Goal: Information Seeking & Learning: Learn about a topic

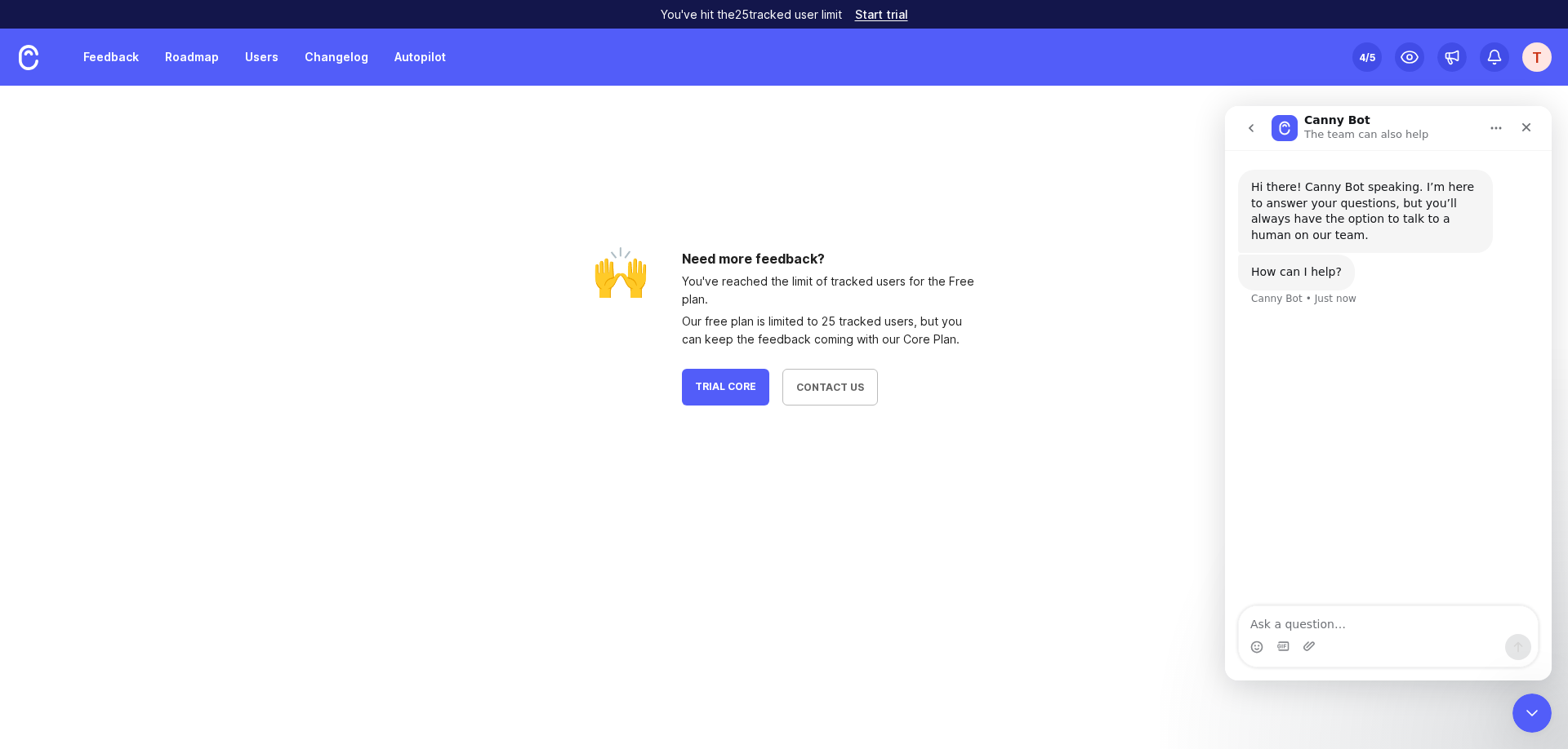
click at [1380, 626] on textarea "Ask a question…" at bounding box center [1388, 620] width 299 height 28
type textarea "T"
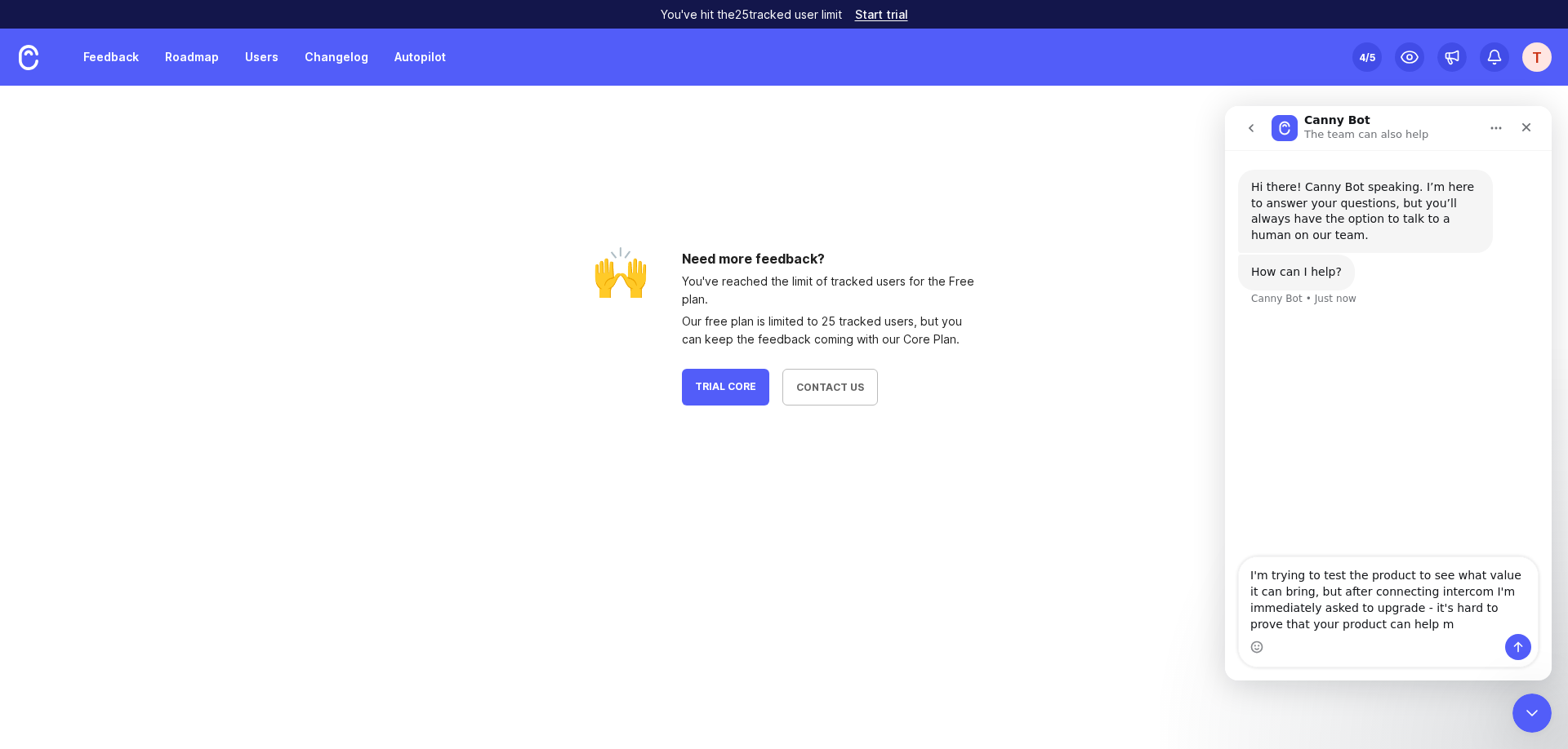
type textarea "I'm trying to test the product to see what value it can bring, but after connec…"
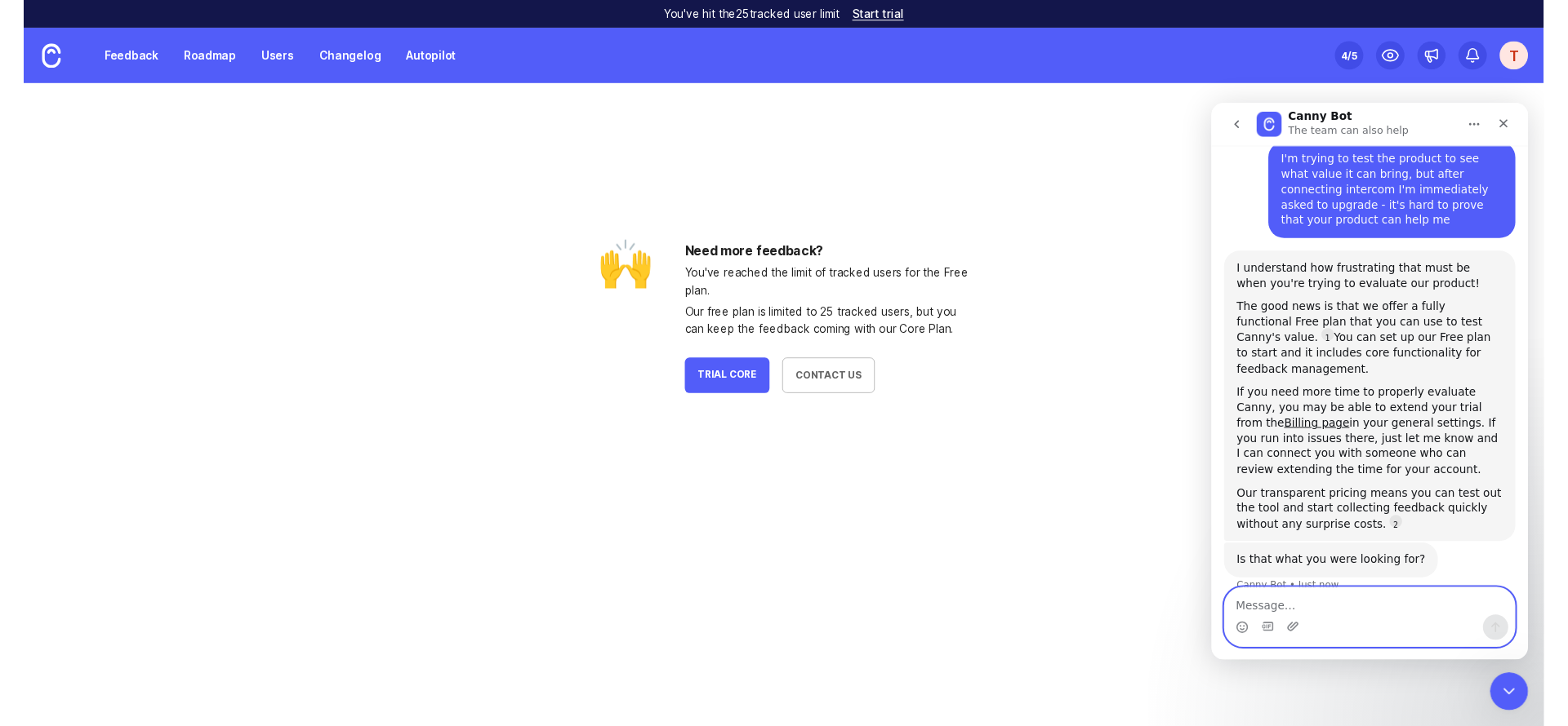
scroll to position [181, 0]
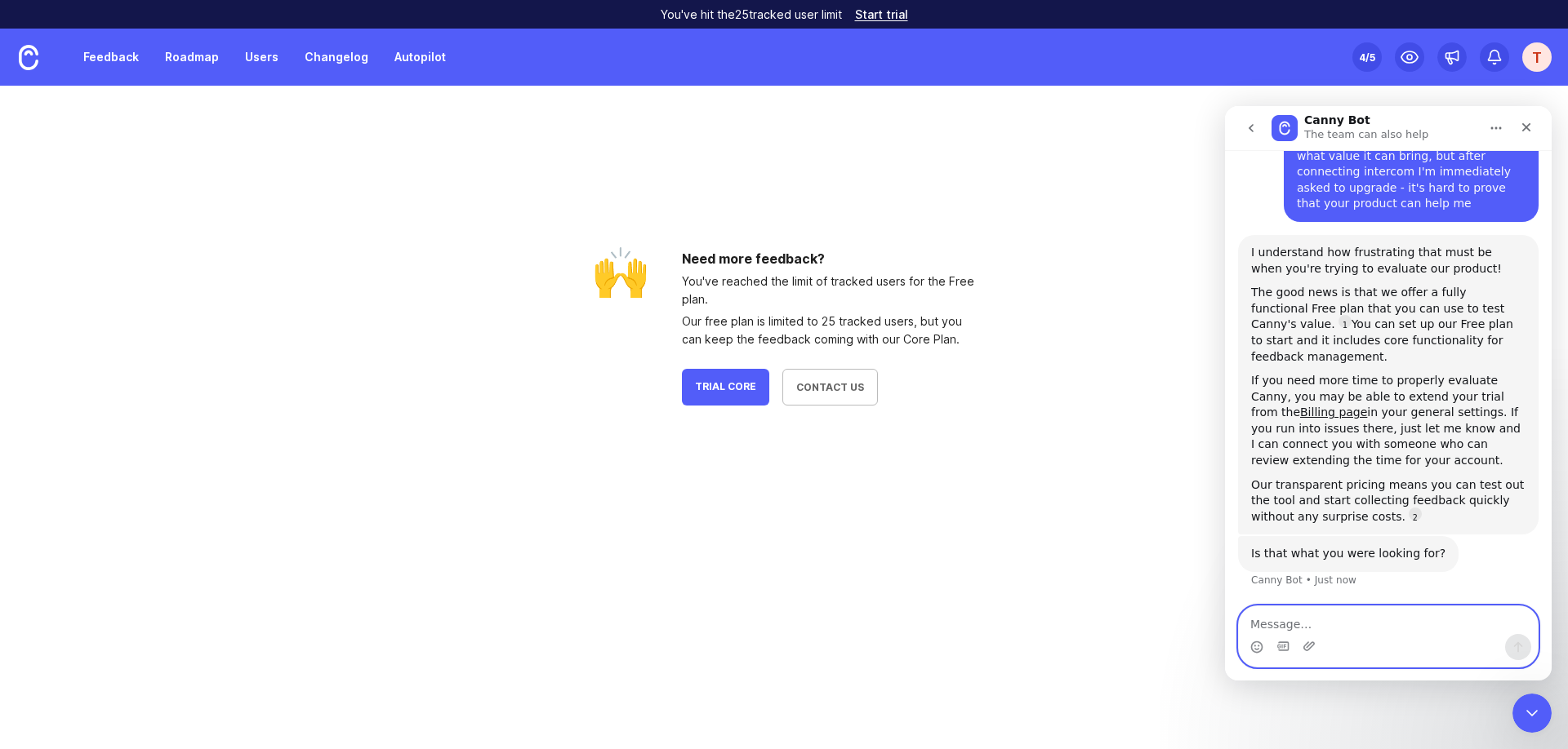
click at [1425, 622] on textarea "Message…" at bounding box center [1388, 620] width 299 height 28
click at [1529, 52] on div "T" at bounding box center [1537, 57] width 29 height 29
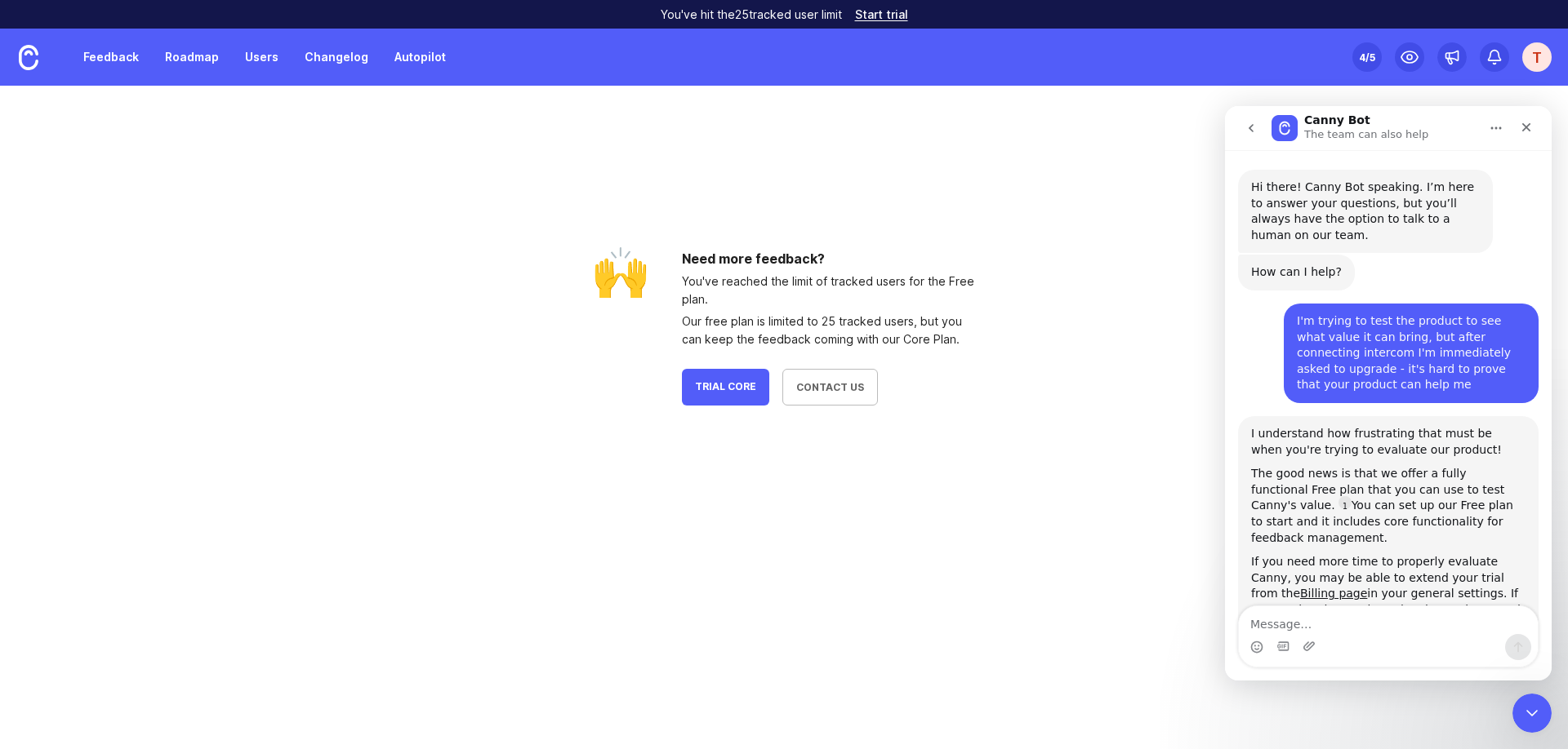
click at [1533, 67] on div "T" at bounding box center [1537, 57] width 29 height 29
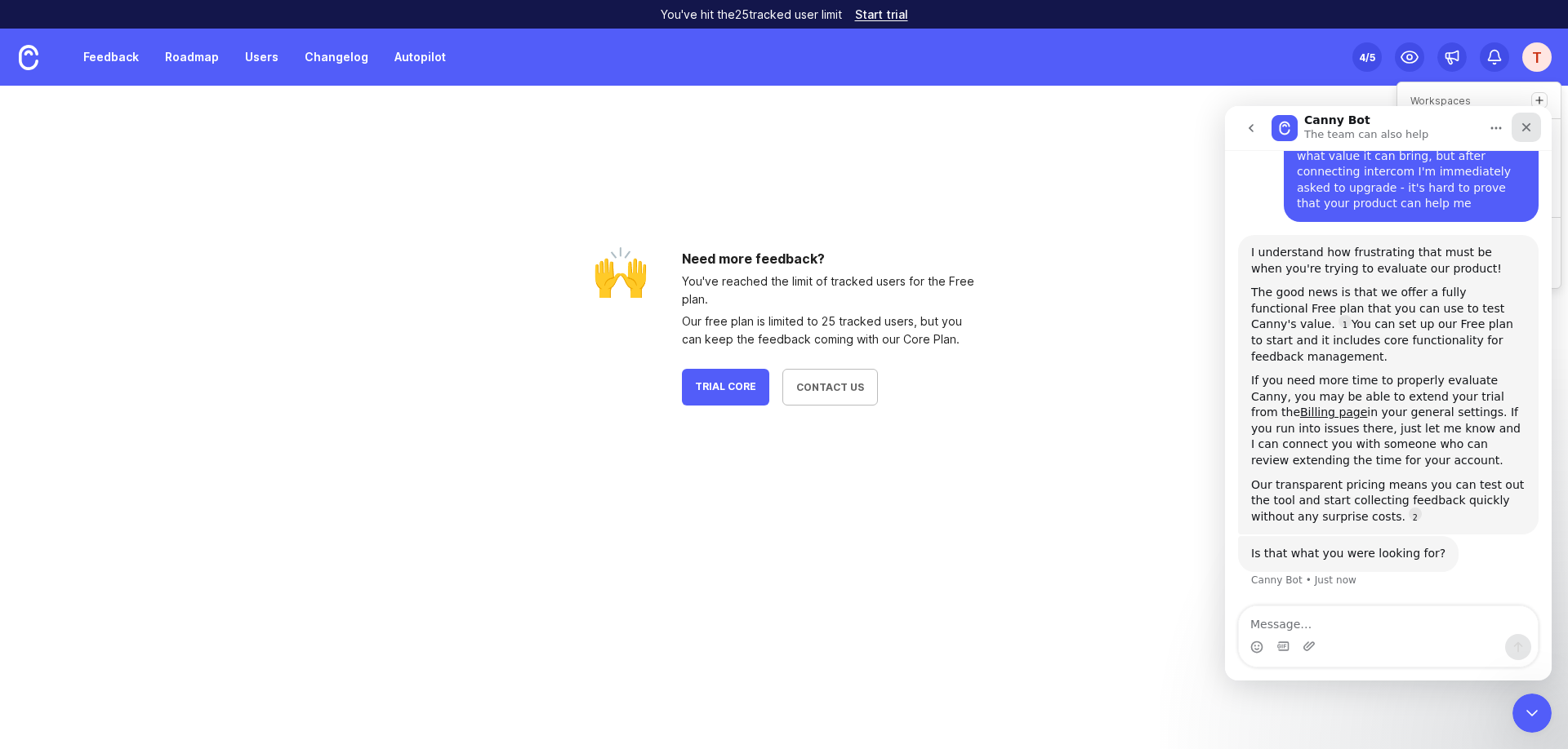
click at [1525, 124] on icon "Close" at bounding box center [1526, 128] width 13 height 13
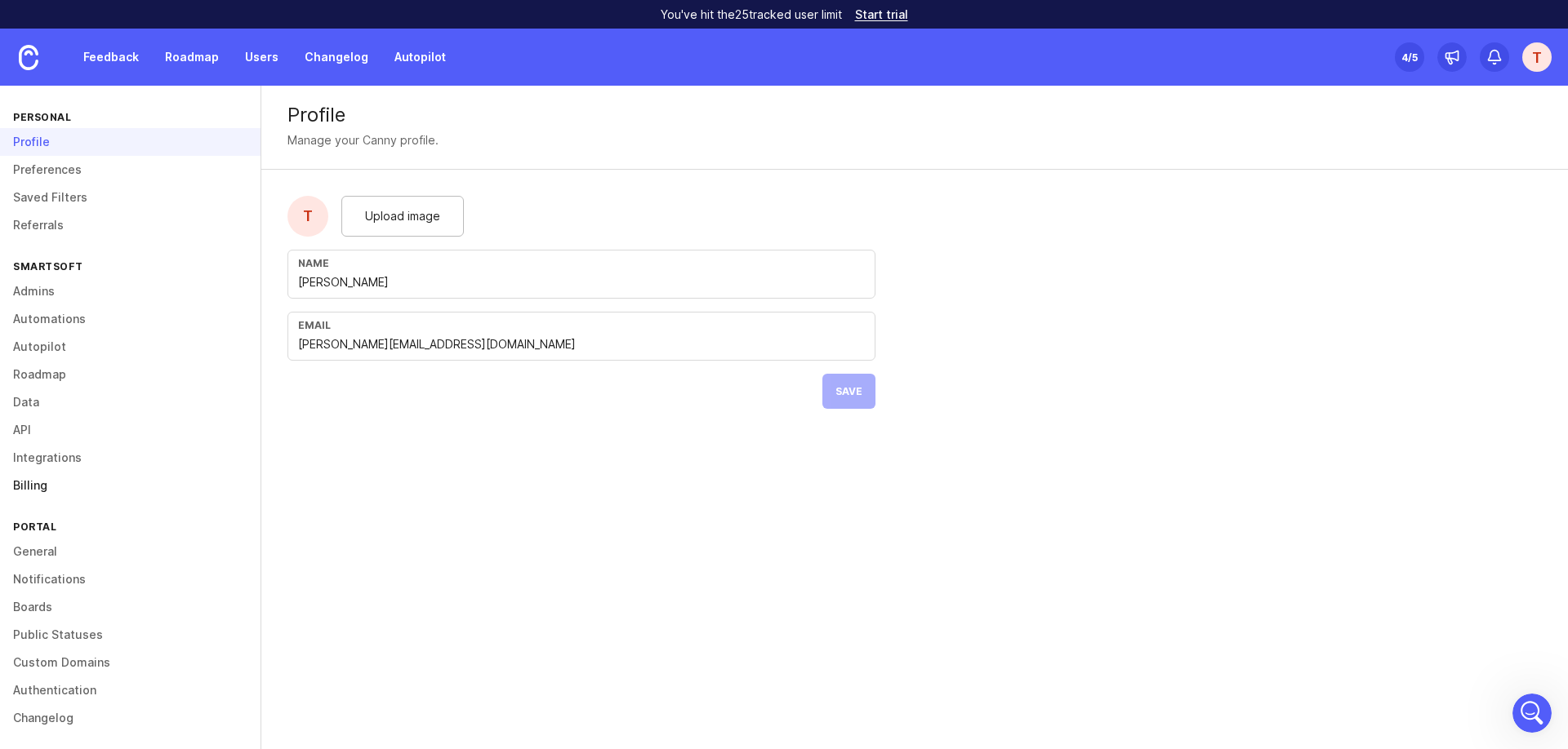
click at [131, 489] on link "Billing" at bounding box center [130, 485] width 260 height 28
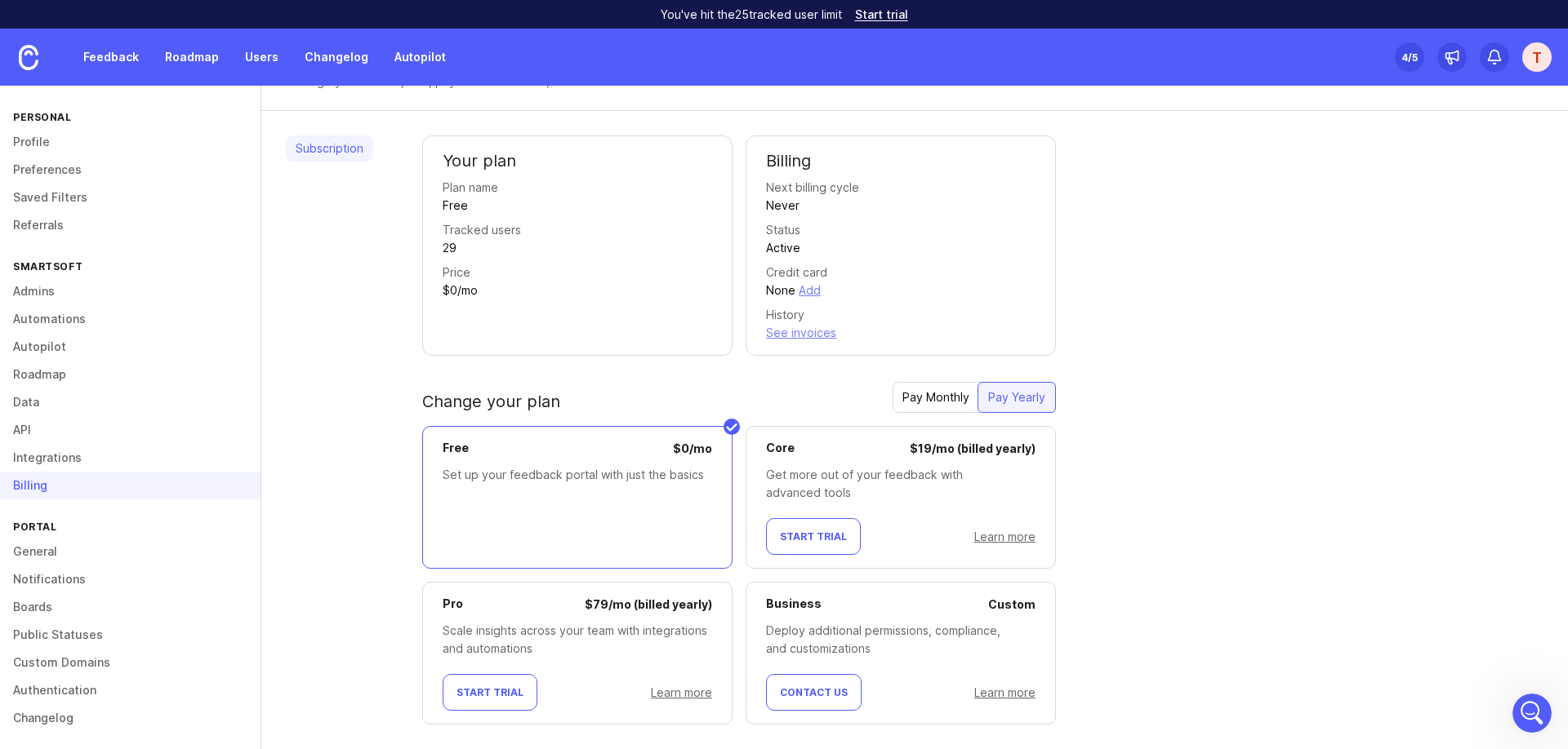
scroll to position [85, 0]
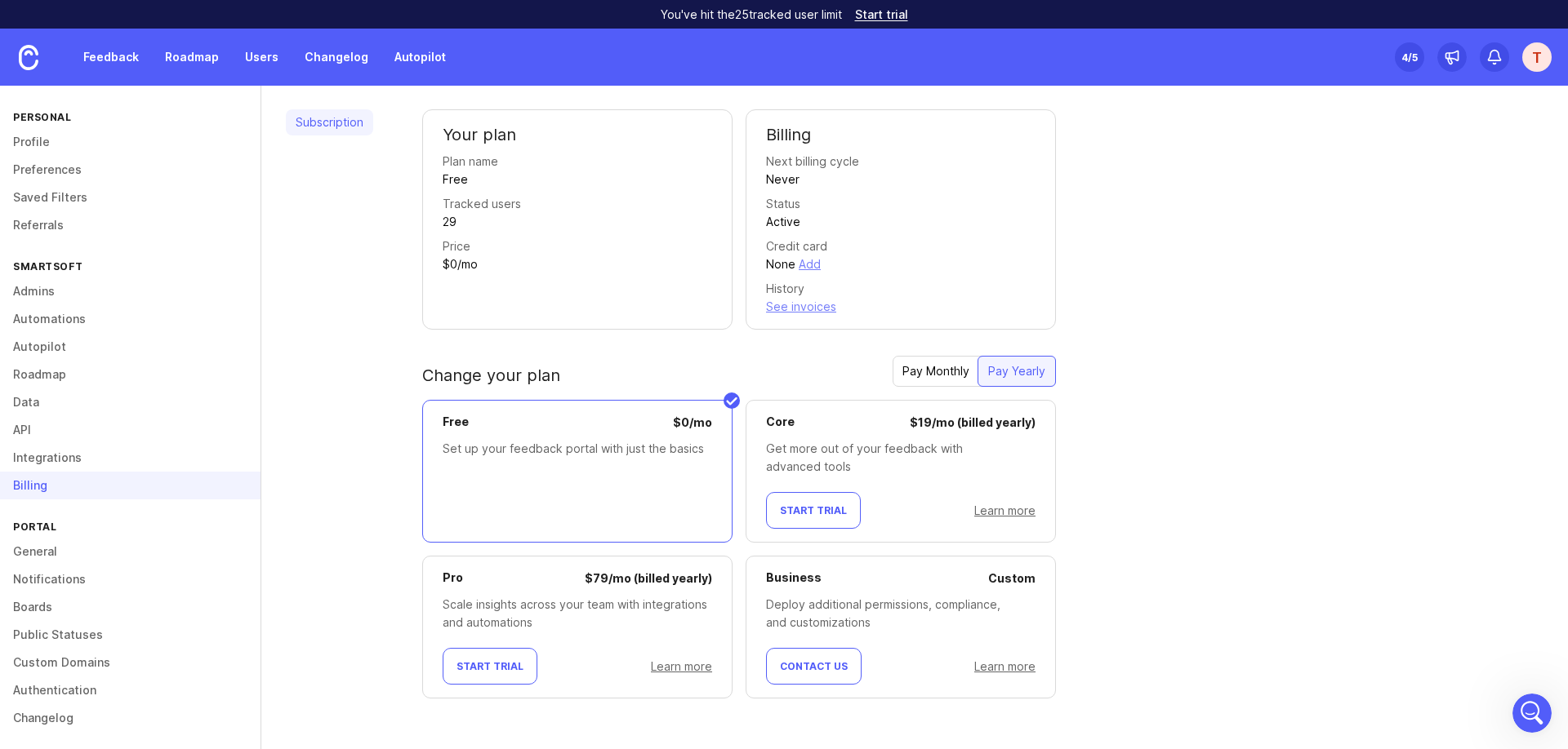
click at [986, 512] on link "Learn more" at bounding box center [1005, 510] width 61 height 14
click at [821, 506] on span "Start Trial" at bounding box center [813, 510] width 67 height 12
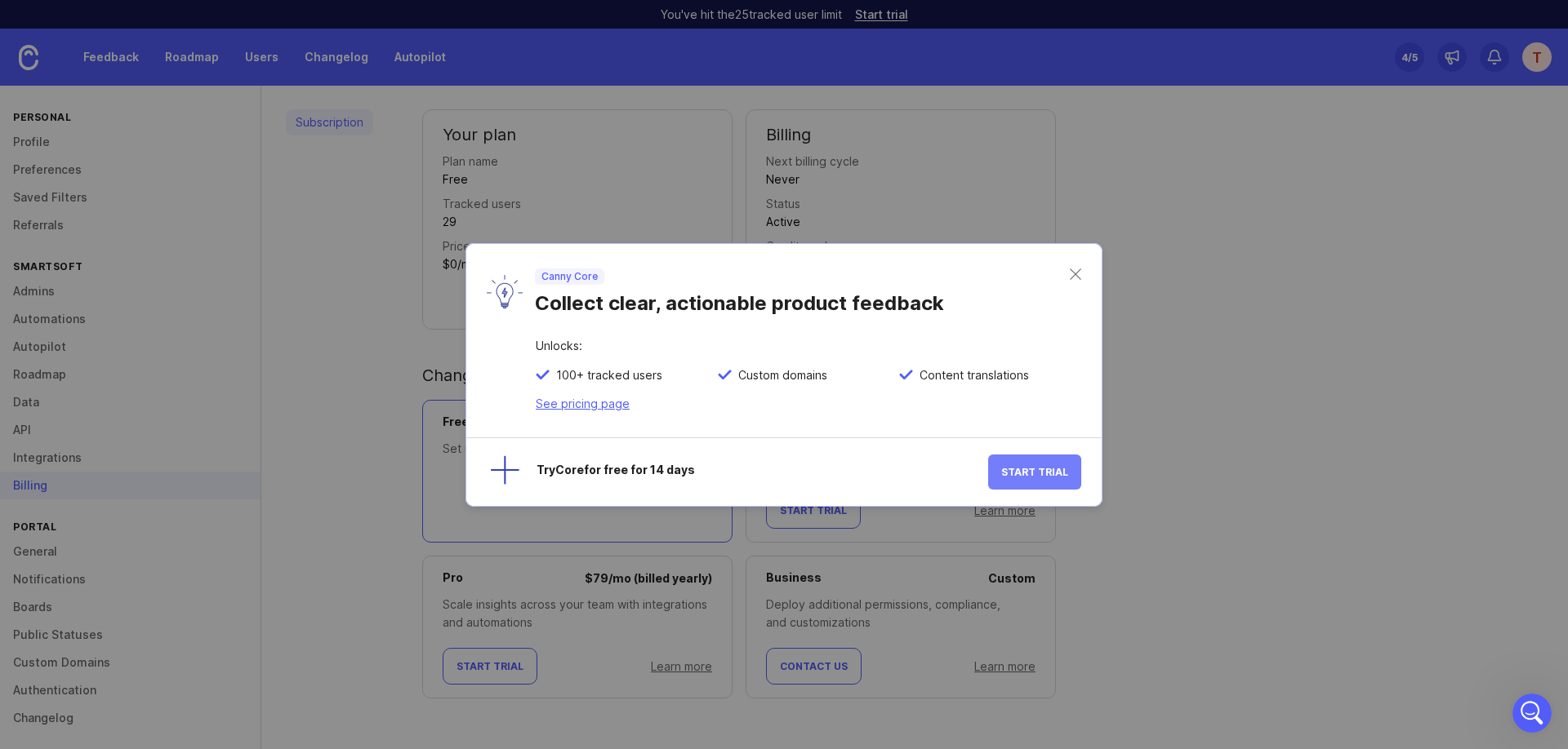
click at [1045, 465] on button "Start Trial" at bounding box center [1035, 472] width 93 height 35
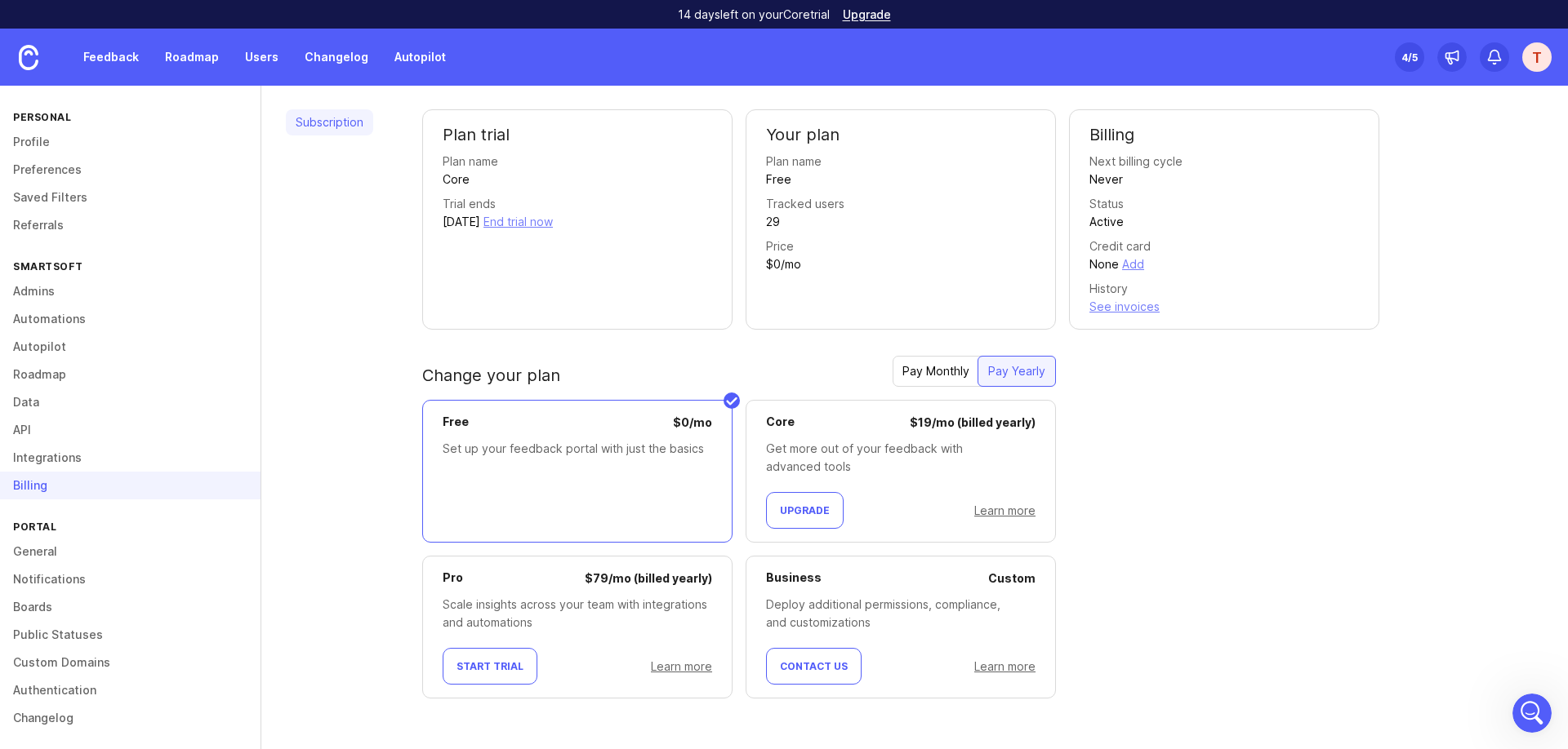
click at [1139, 425] on div "Plan trial Plan name Core Trial ends September 1, 2025 End trial now Your plan …" at bounding box center [983, 417] width 1121 height 616
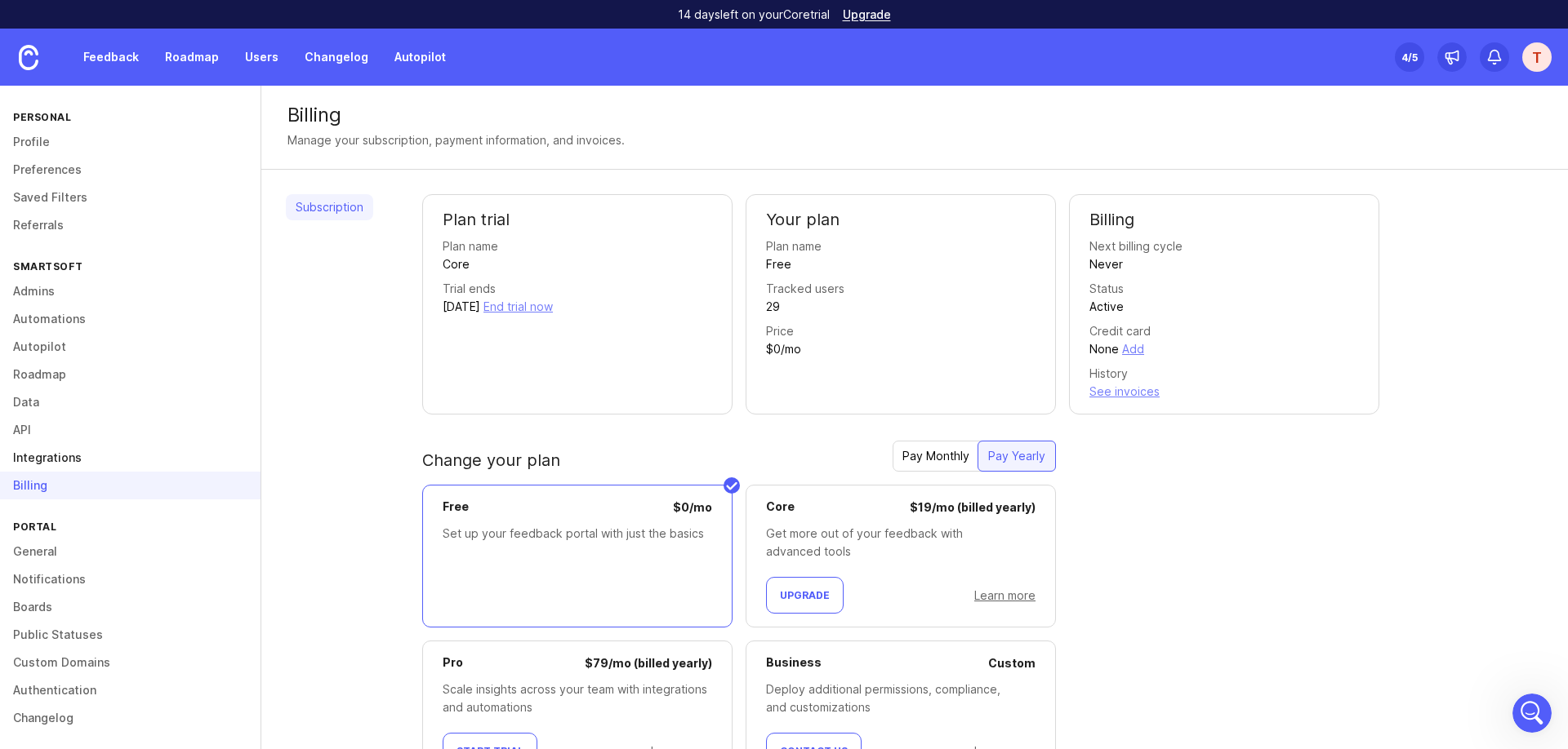
scroll to position [3, 0]
click at [111, 173] on link "Preferences" at bounding box center [130, 166] width 260 height 28
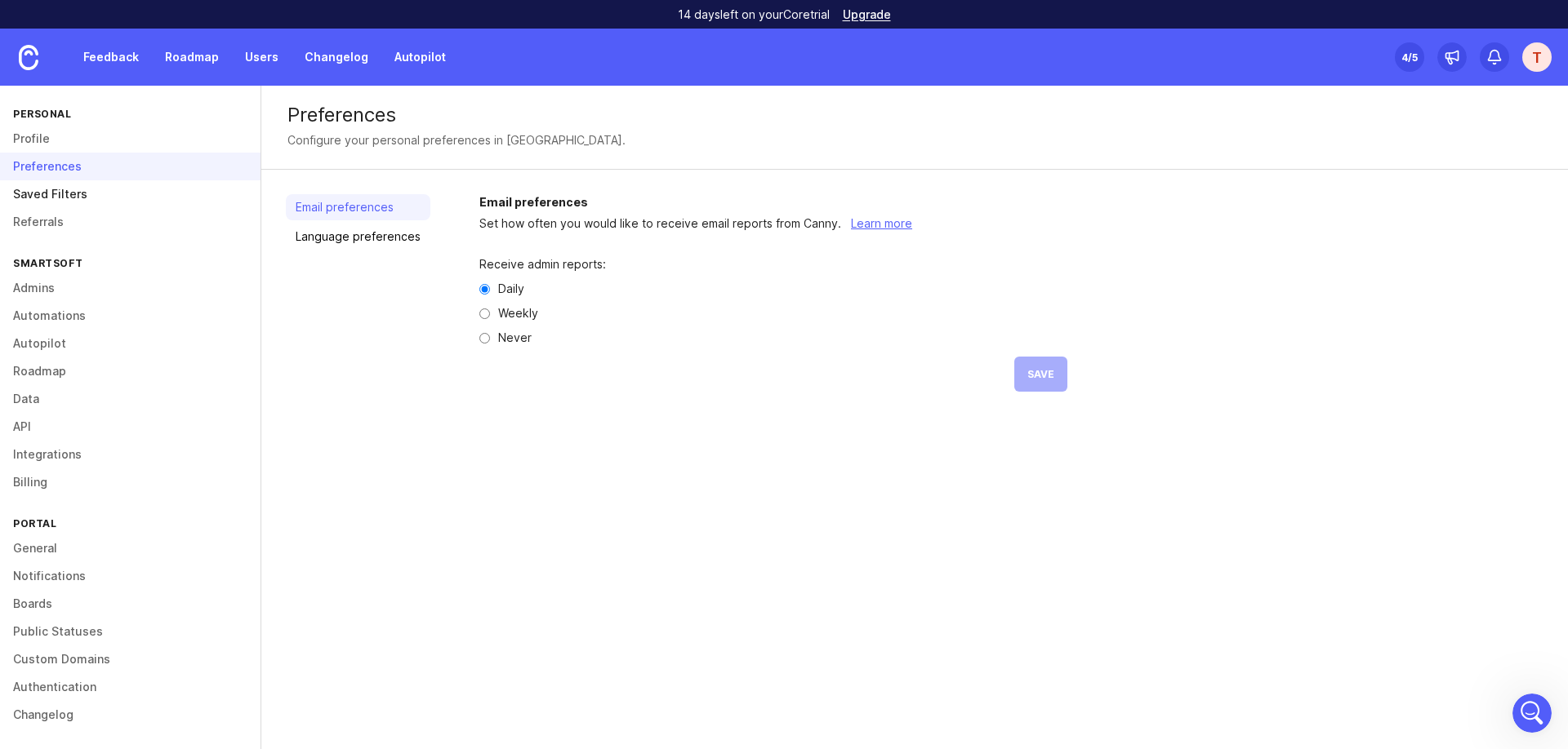
click at [112, 184] on link "Saved Filters" at bounding box center [130, 194] width 260 height 28
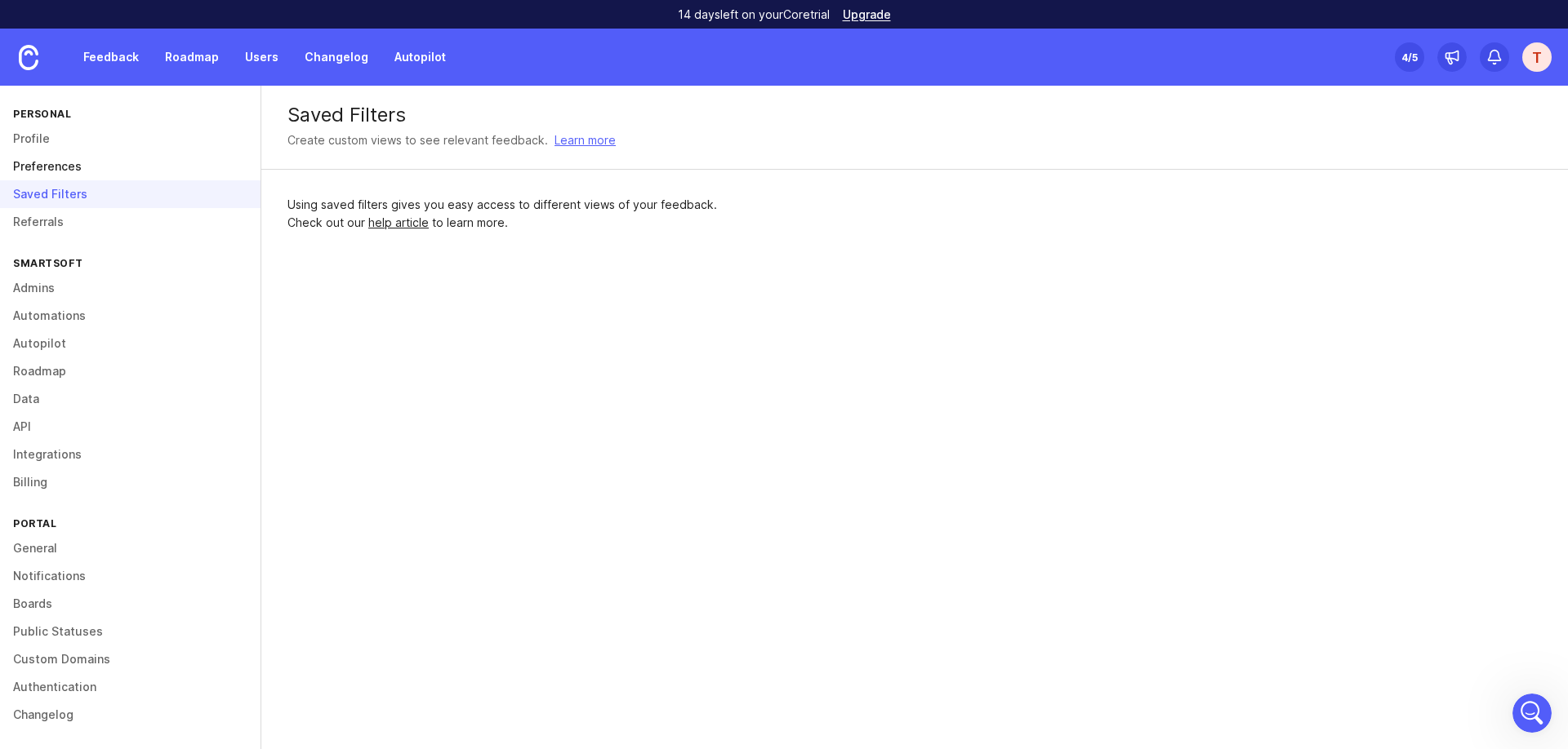
click at [107, 158] on link "Preferences" at bounding box center [130, 166] width 260 height 28
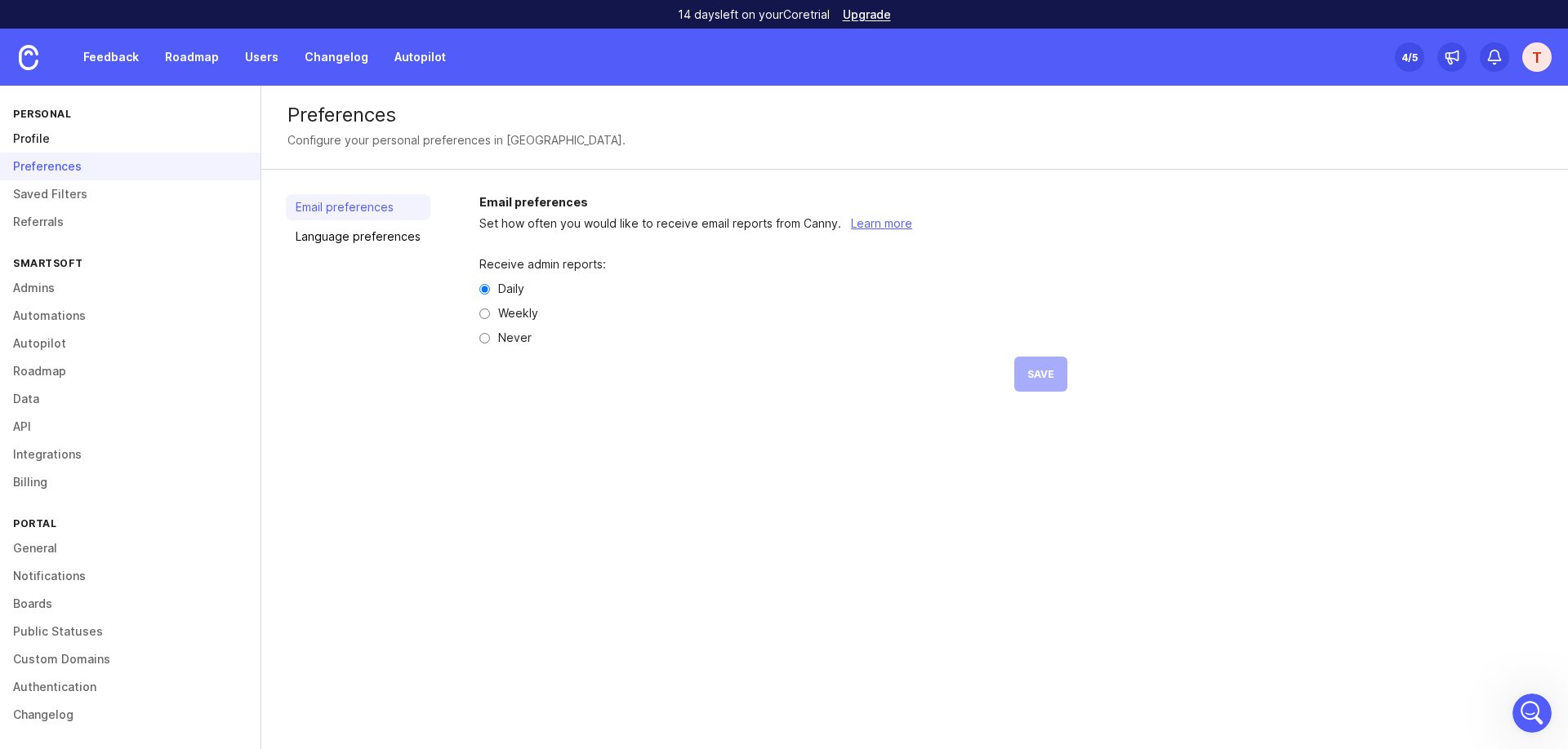
click at [106, 137] on link "Profile" at bounding box center [130, 139] width 260 height 28
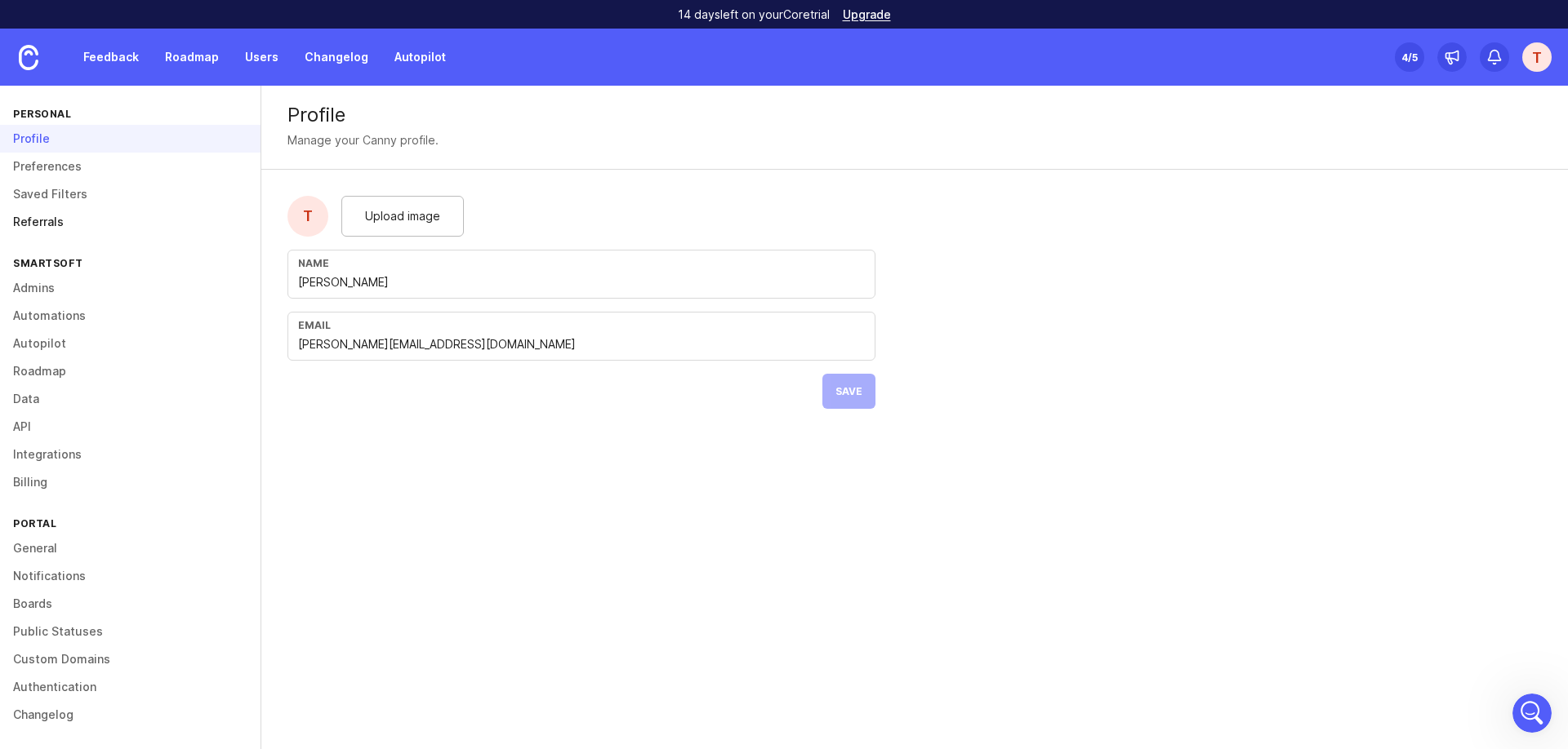
click at [93, 217] on link "Referrals" at bounding box center [130, 222] width 260 height 28
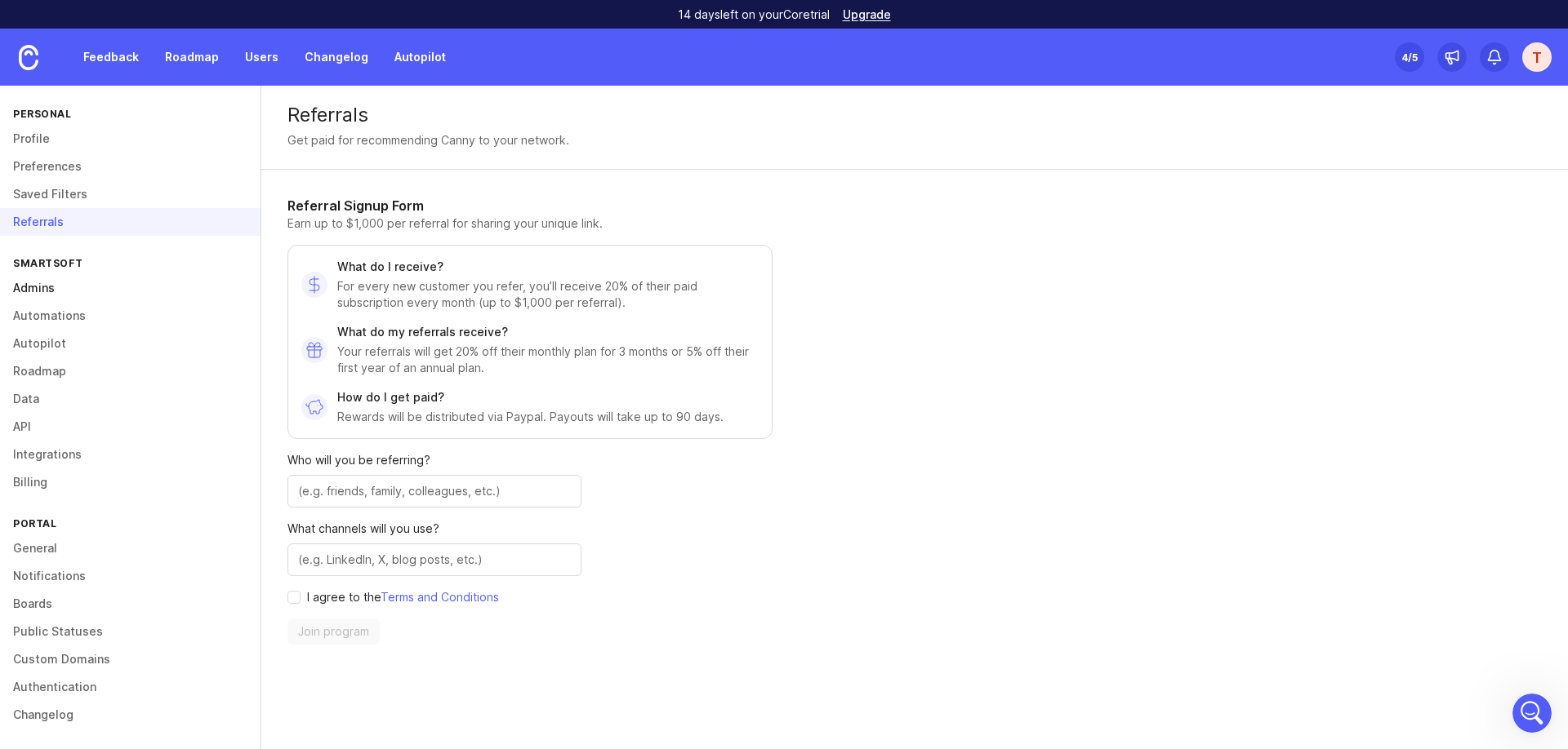
click at [74, 291] on link "Admins" at bounding box center [130, 288] width 260 height 28
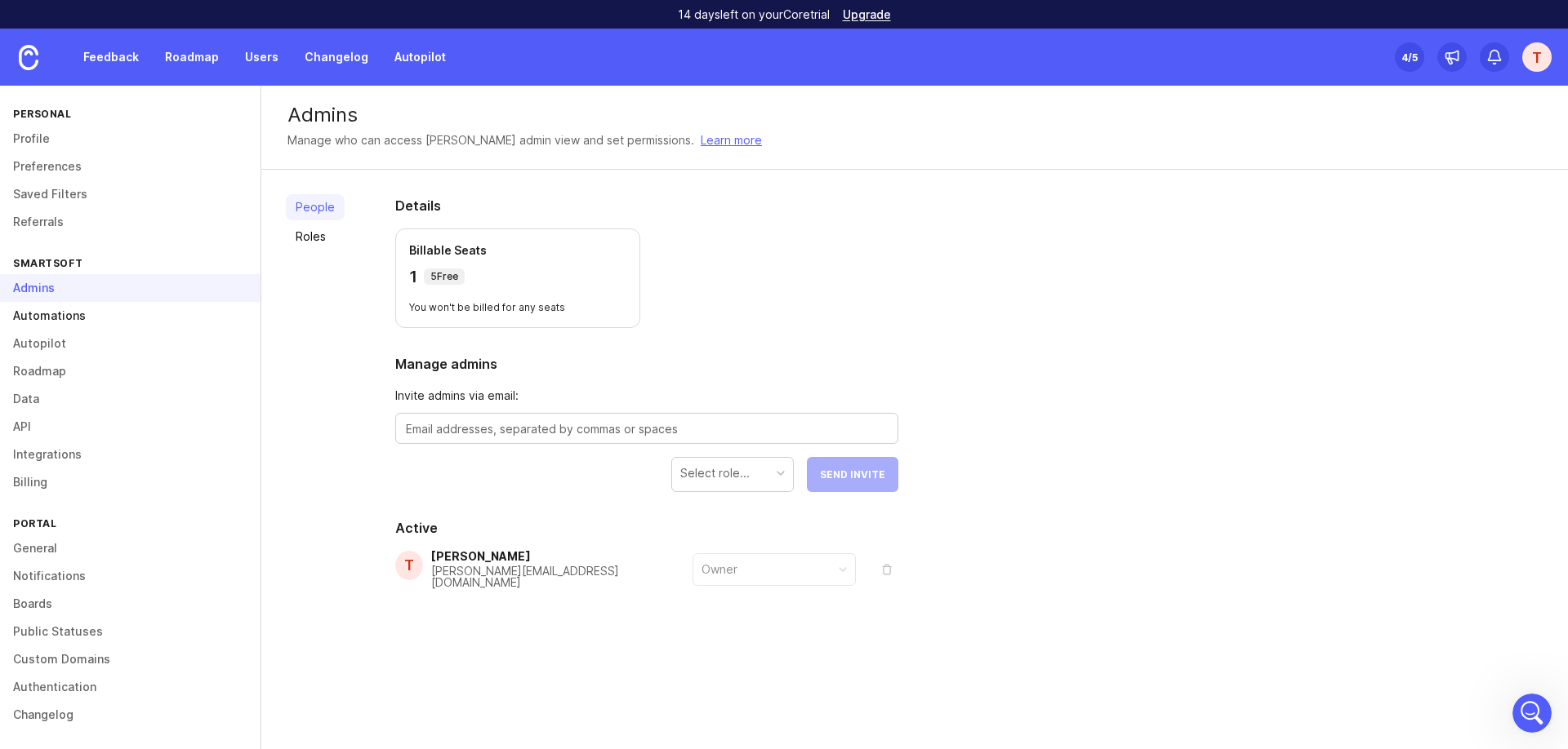
click at [75, 315] on link "Automations" at bounding box center [130, 316] width 260 height 28
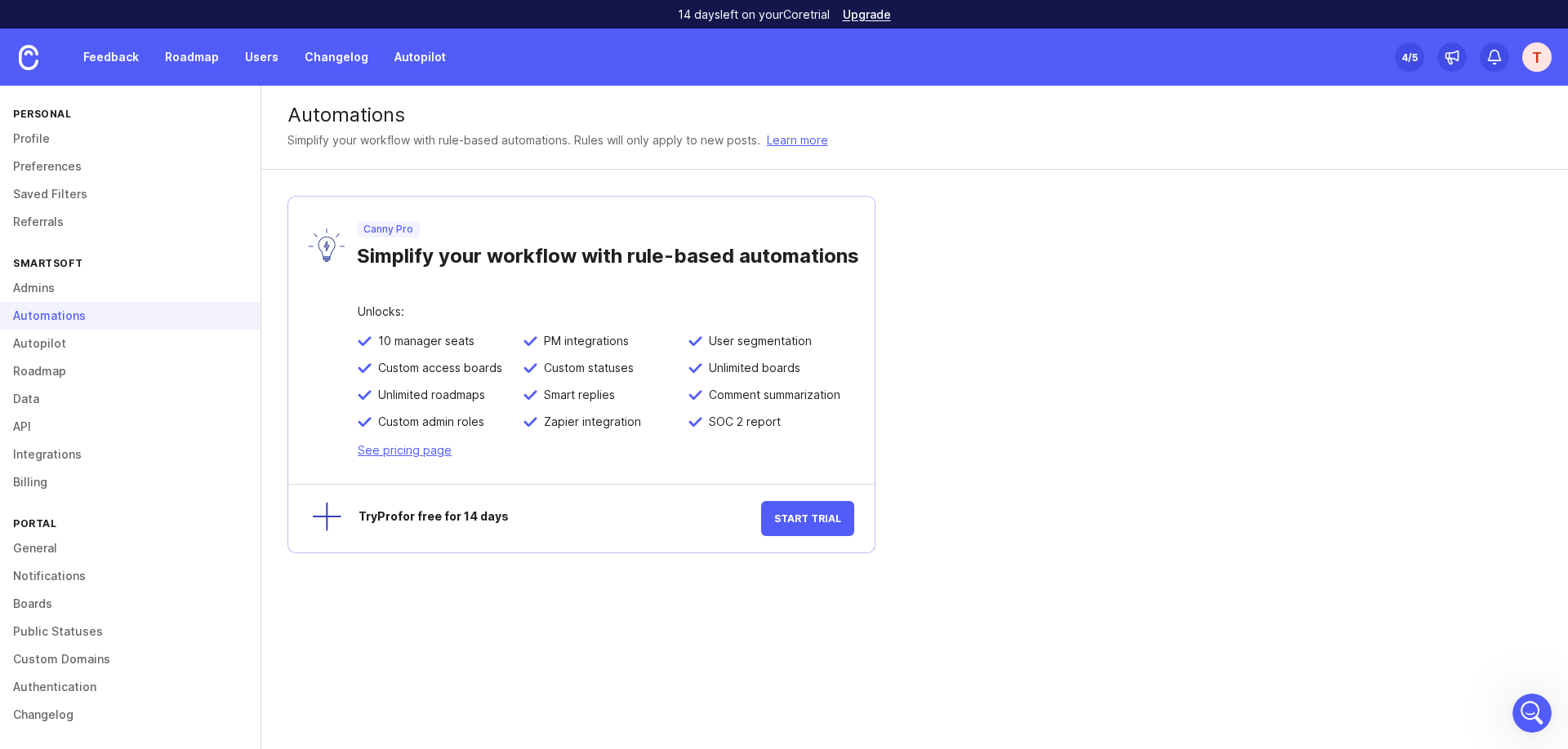
click at [76, 313] on div "Automations" at bounding box center [130, 316] width 260 height 28
click at [71, 461] on link "Integrations" at bounding box center [130, 454] width 260 height 28
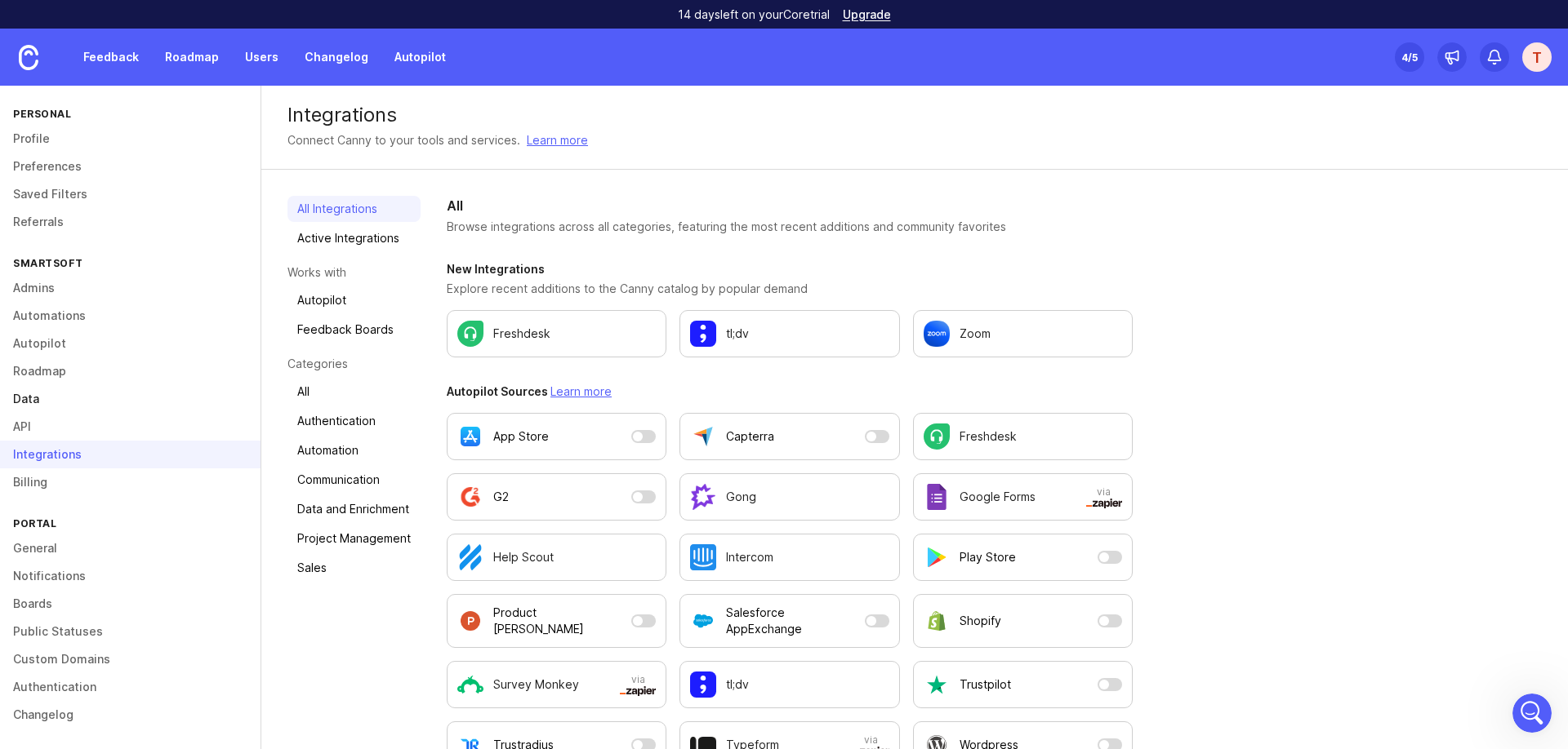
click at [86, 400] on link "Data" at bounding box center [130, 399] width 260 height 28
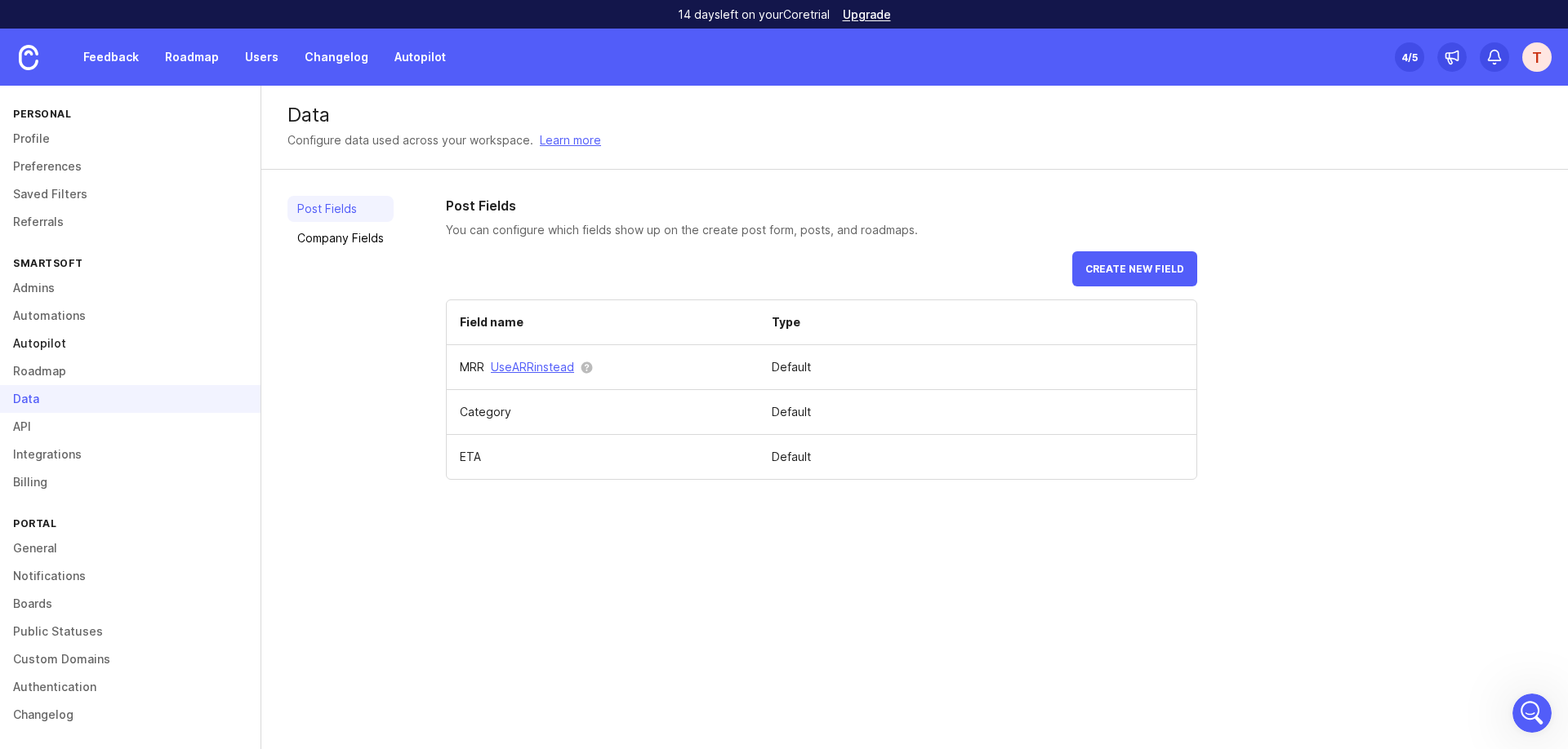
click at [177, 340] on link "Autopilot" at bounding box center [130, 344] width 260 height 28
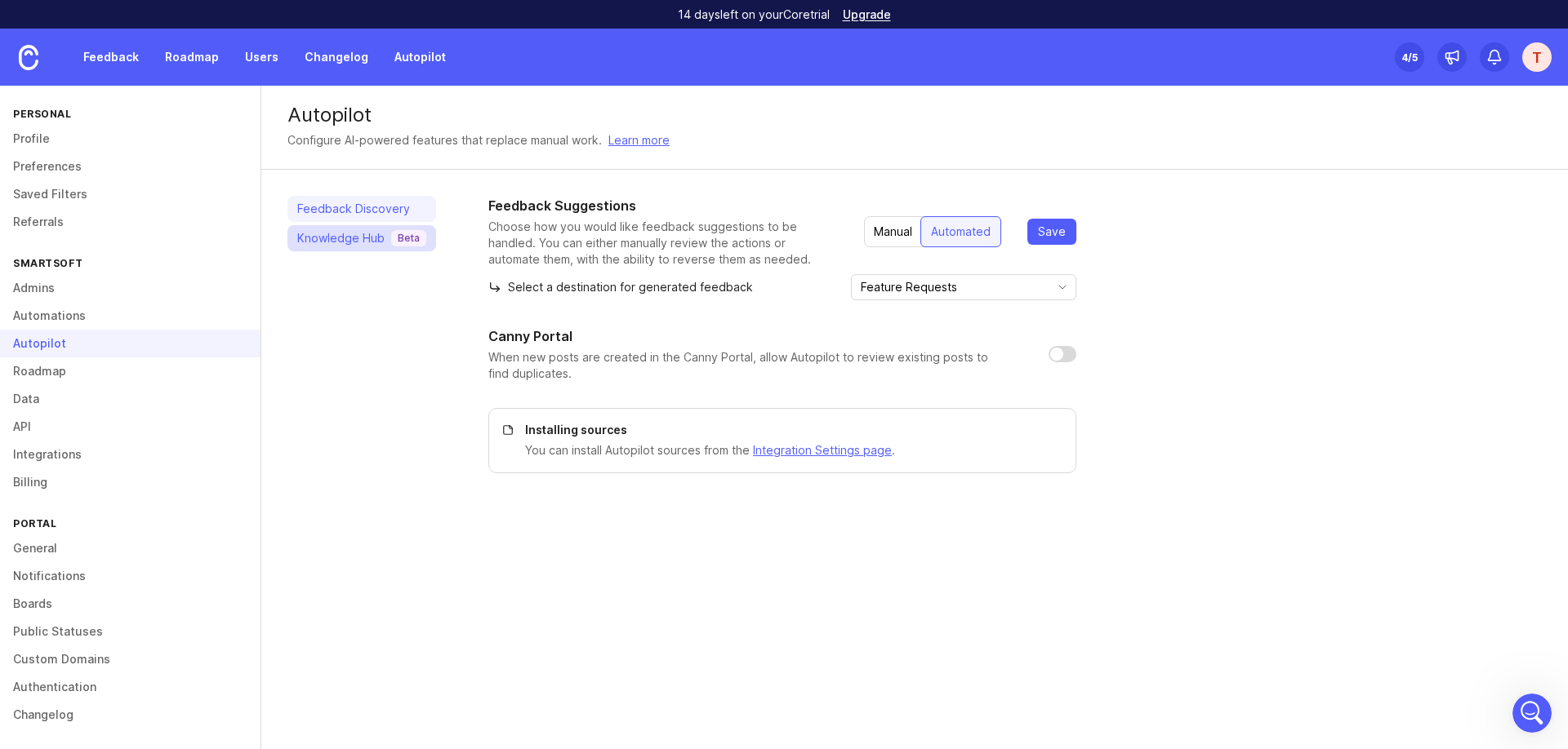
click at [408, 242] on p "Beta" at bounding box center [409, 238] width 22 height 13
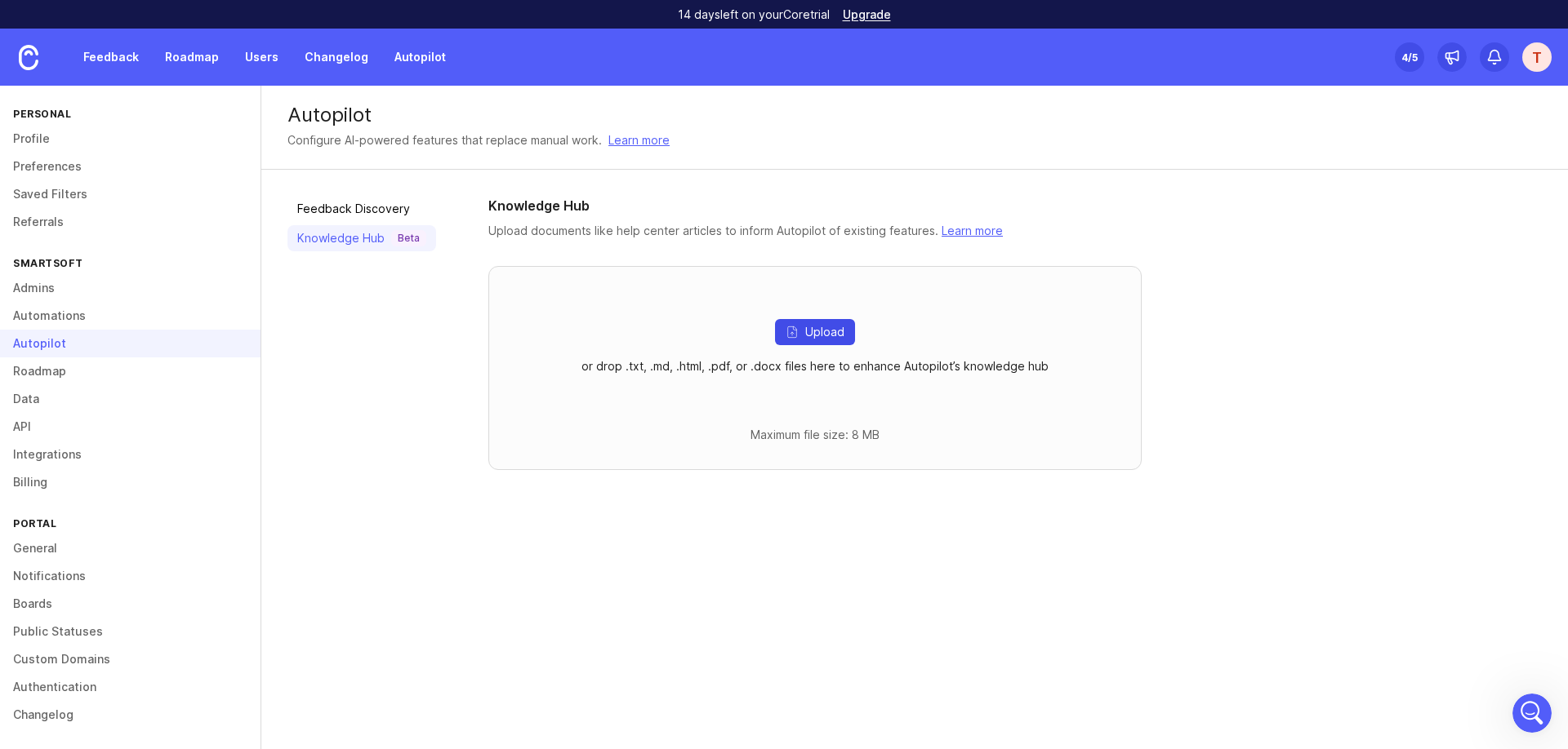
click at [847, 330] on button "Upload" at bounding box center [815, 332] width 80 height 26
click at [120, 57] on link "Feedback" at bounding box center [111, 57] width 75 height 29
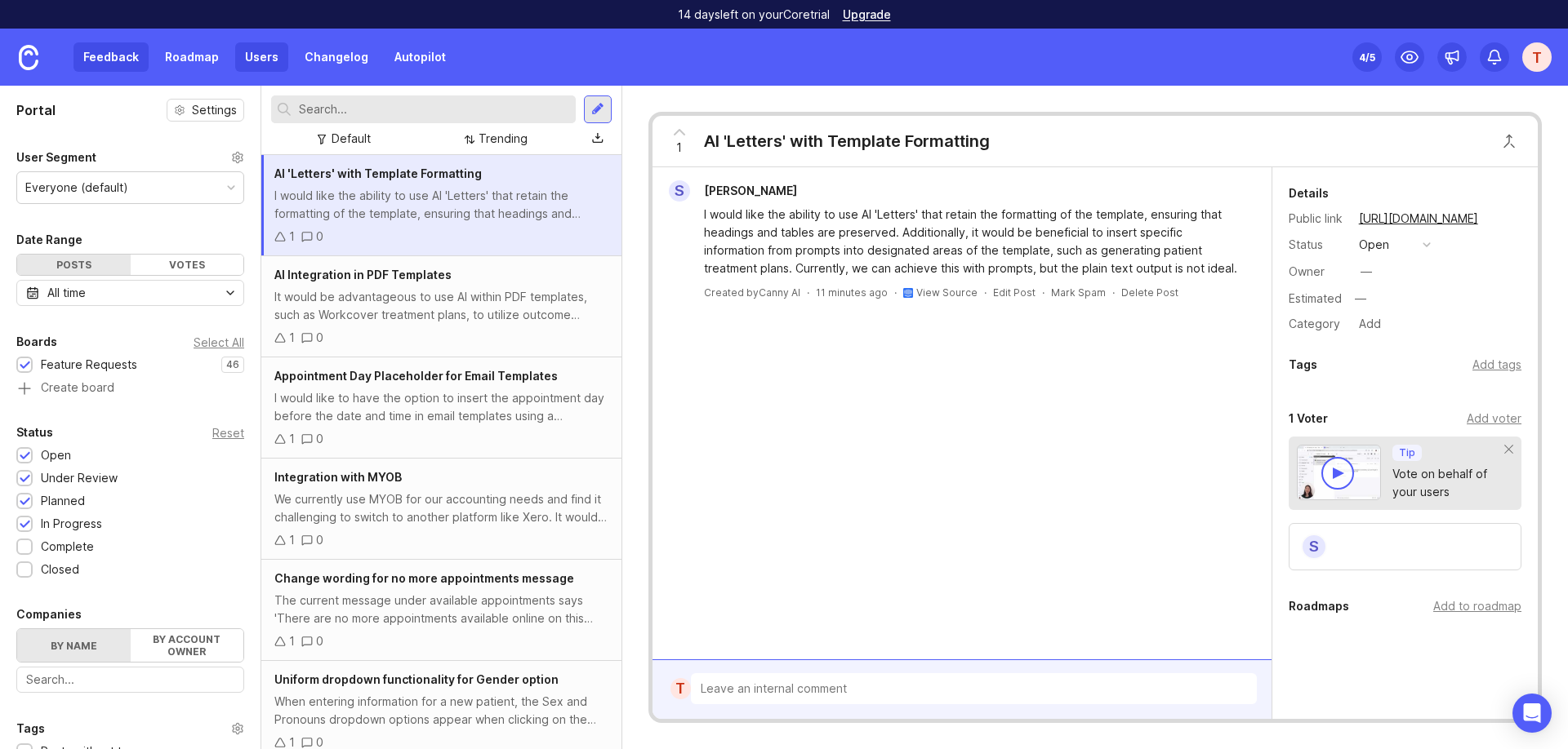
click at [256, 61] on link "Users" at bounding box center [261, 57] width 53 height 29
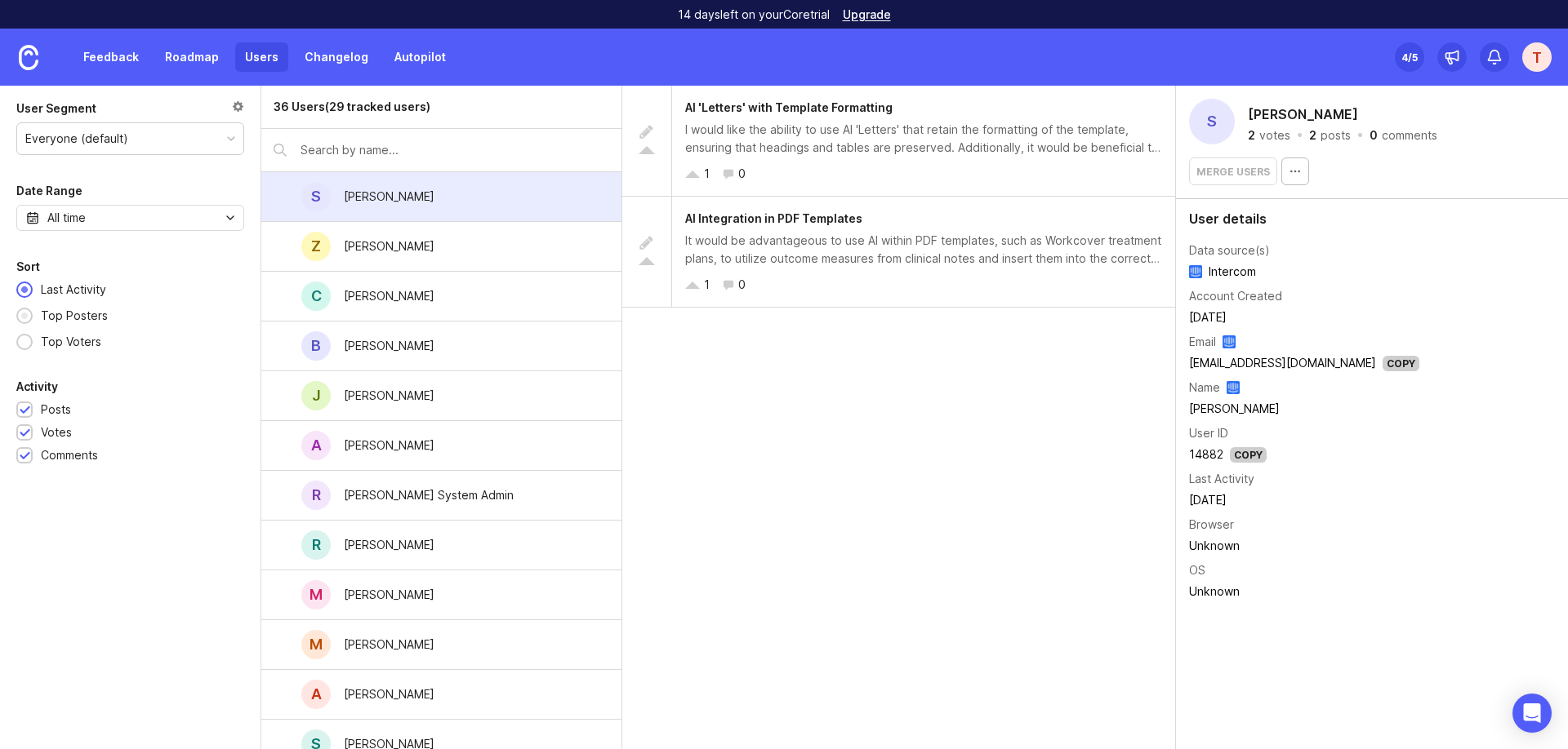
click at [85, 318] on div "Top Posters" at bounding box center [75, 316] width 84 height 18
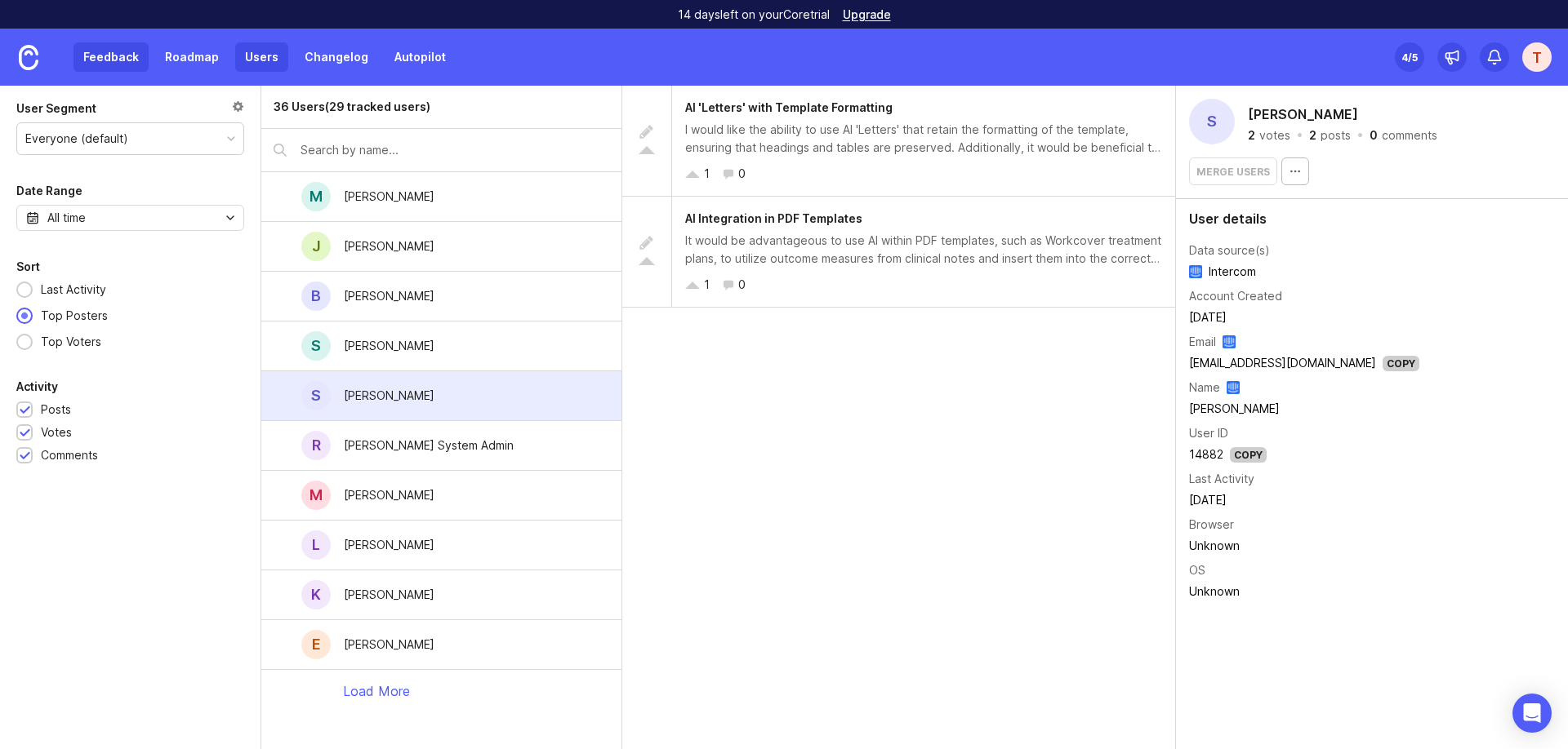
click at [116, 59] on link "Feedback" at bounding box center [111, 57] width 75 height 29
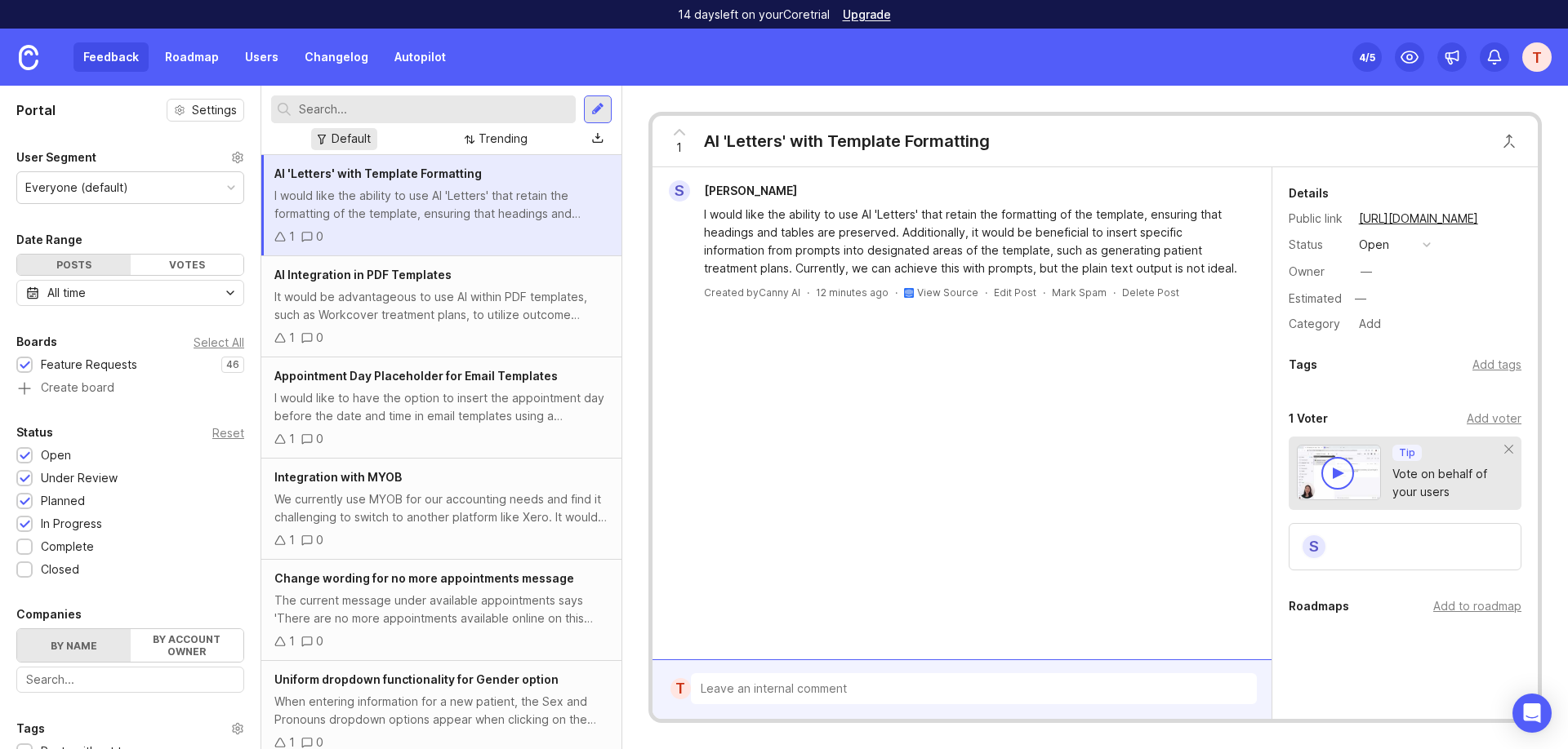
click at [331, 140] on div "Default" at bounding box center [344, 139] width 66 height 22
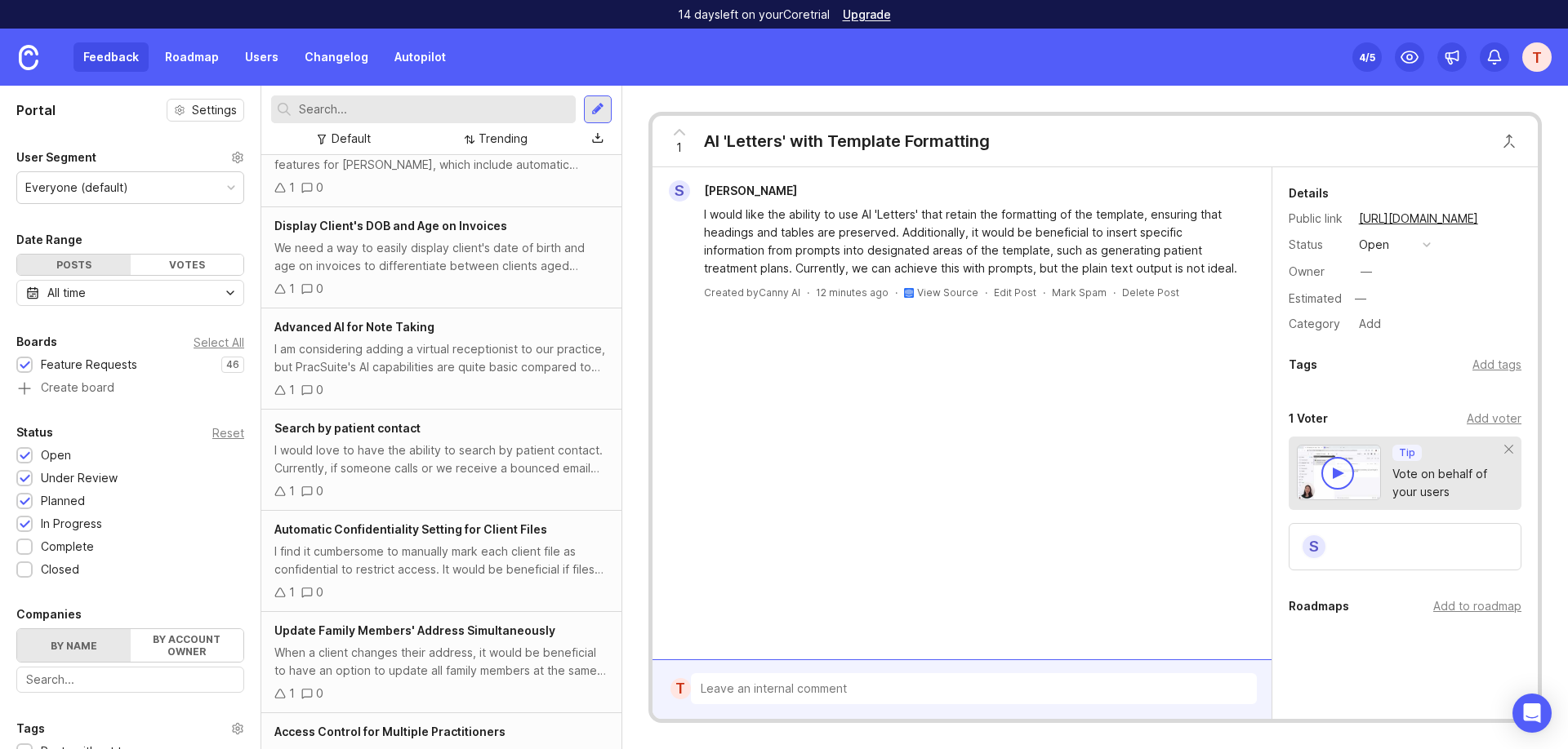
scroll to position [4134, 0]
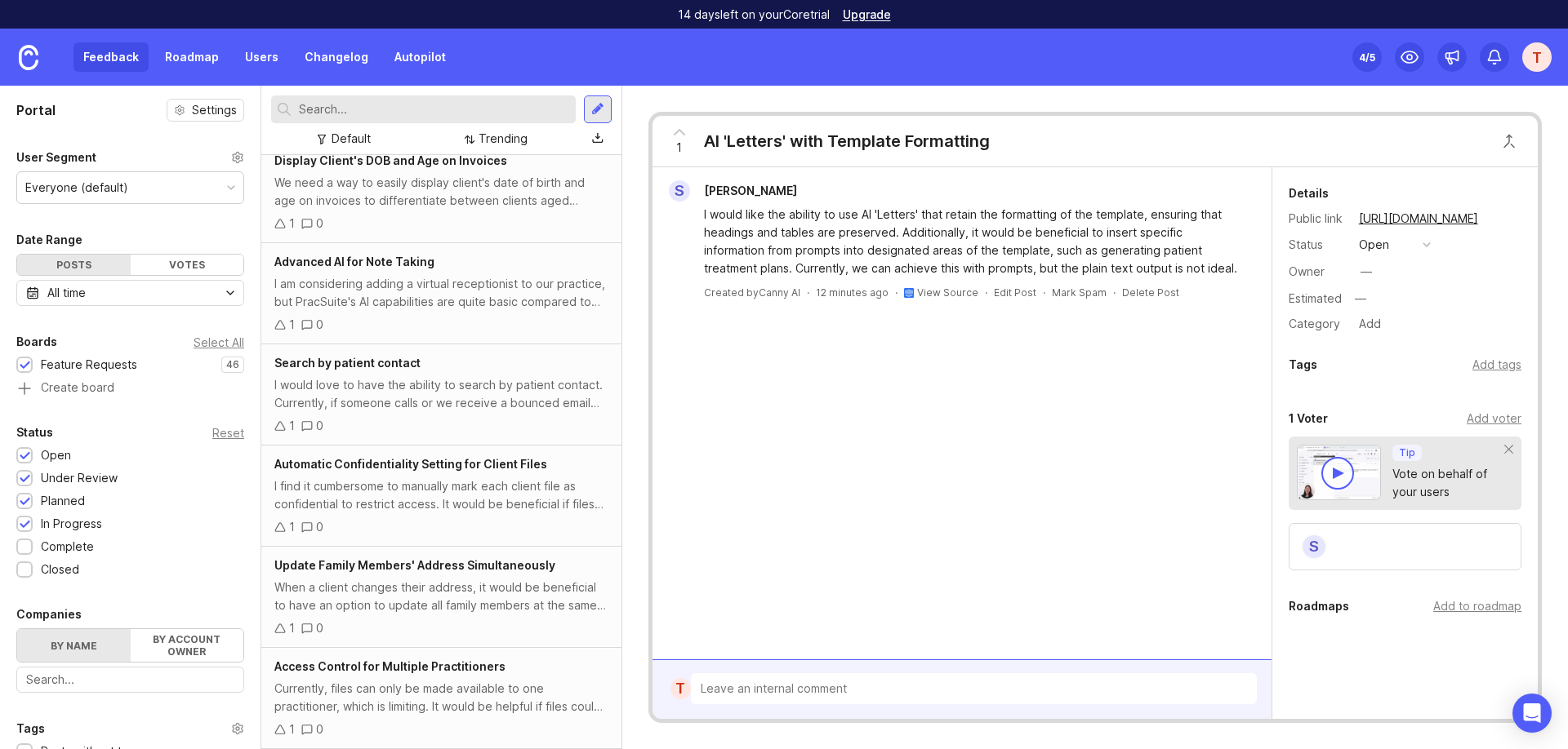
click at [378, 140] on div "Default Trending" at bounding box center [423, 139] width 304 height 22
click at [355, 139] on div "Default" at bounding box center [351, 139] width 39 height 18
click at [499, 140] on div "Trending" at bounding box center [503, 139] width 49 height 18
click at [626, 143] on div "1 AI 'Letters' with Template Formatting S Sam McLaren I would like the ability …" at bounding box center [1095, 417] width 946 height 664
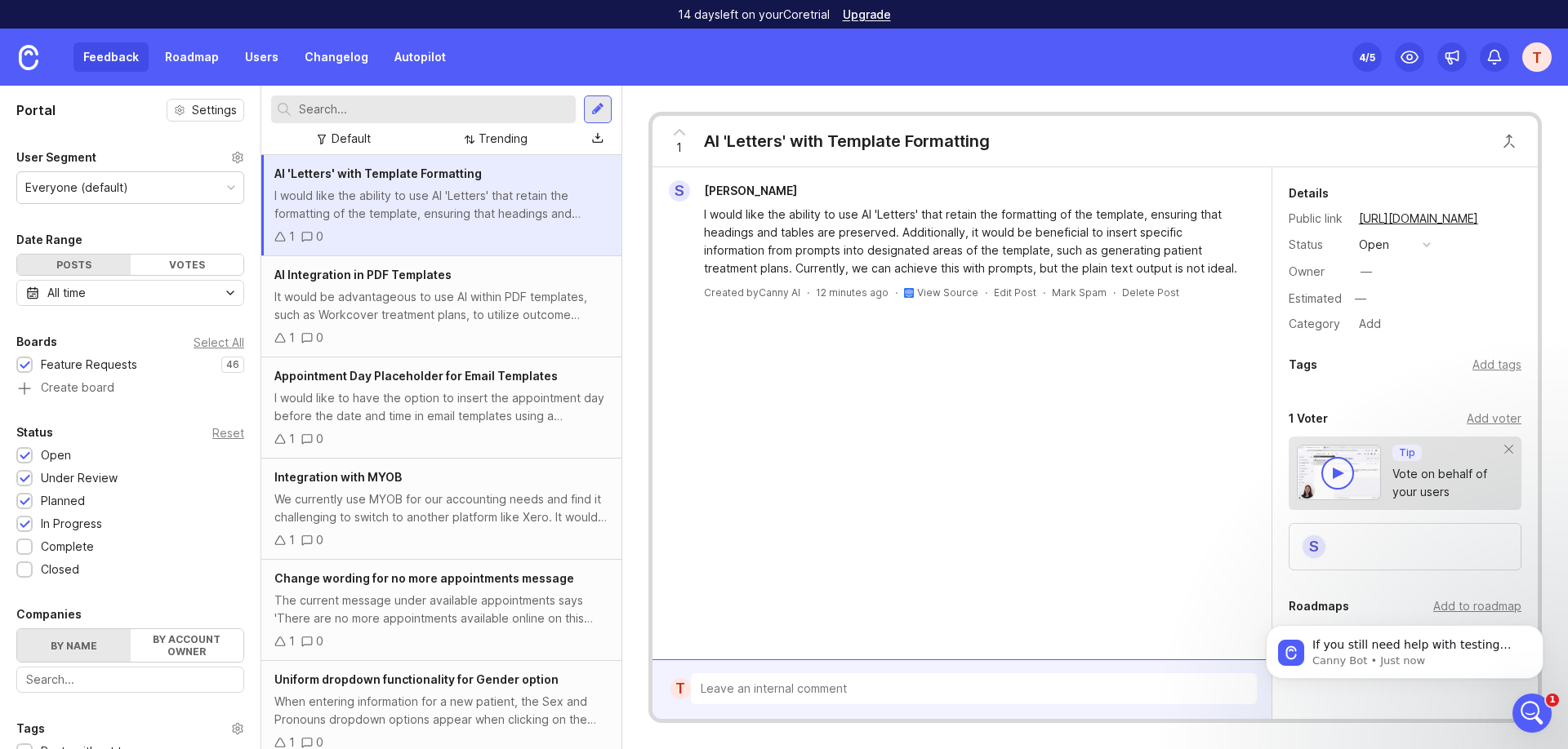
scroll to position [0, 0]
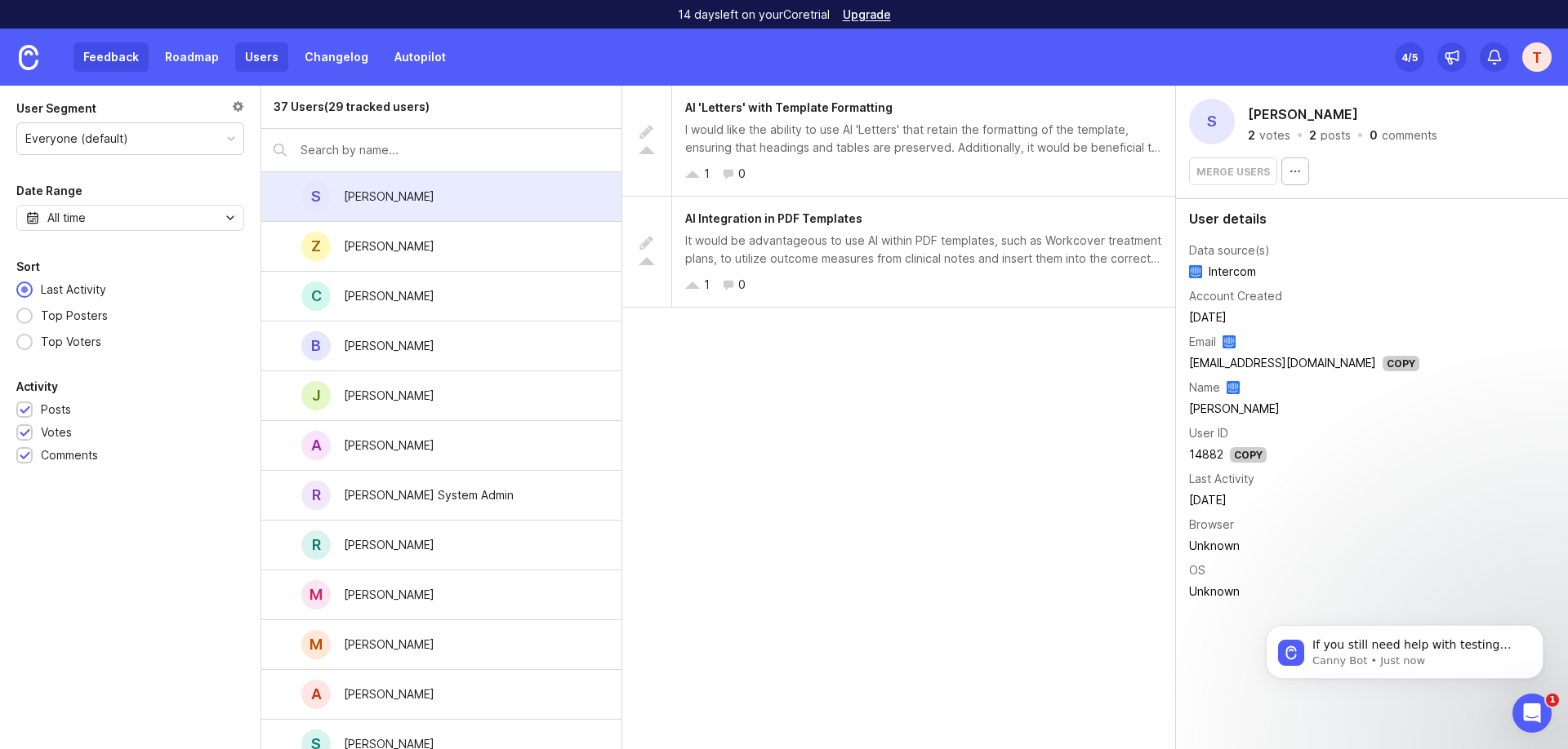
click at [100, 56] on link "Feedback" at bounding box center [111, 57] width 75 height 29
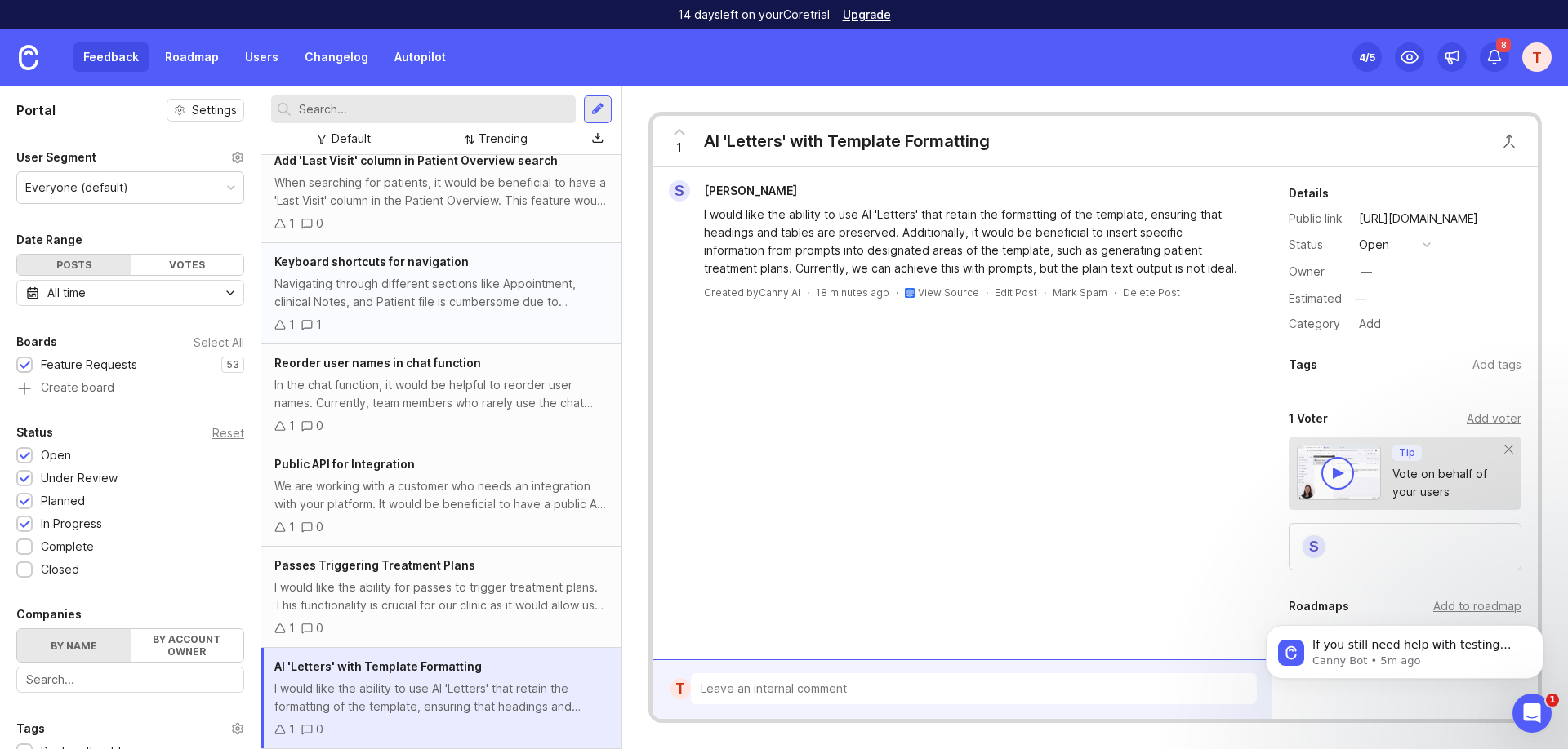
click at [465, 317] on div "1 1" at bounding box center [441, 325] width 334 height 18
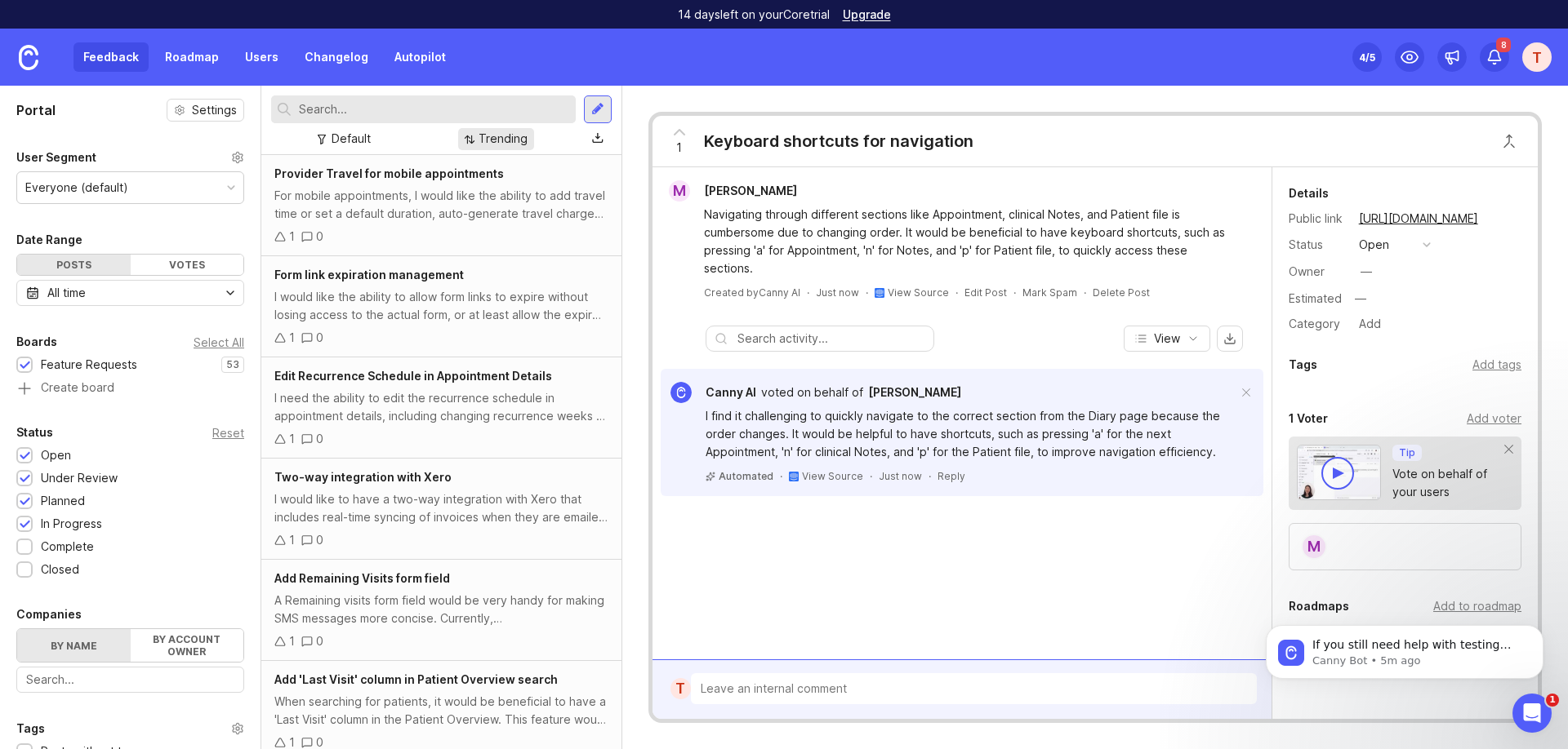
click at [504, 138] on div "Trending" at bounding box center [503, 139] width 49 height 18
click at [502, 140] on div "Trending" at bounding box center [503, 139] width 49 height 18
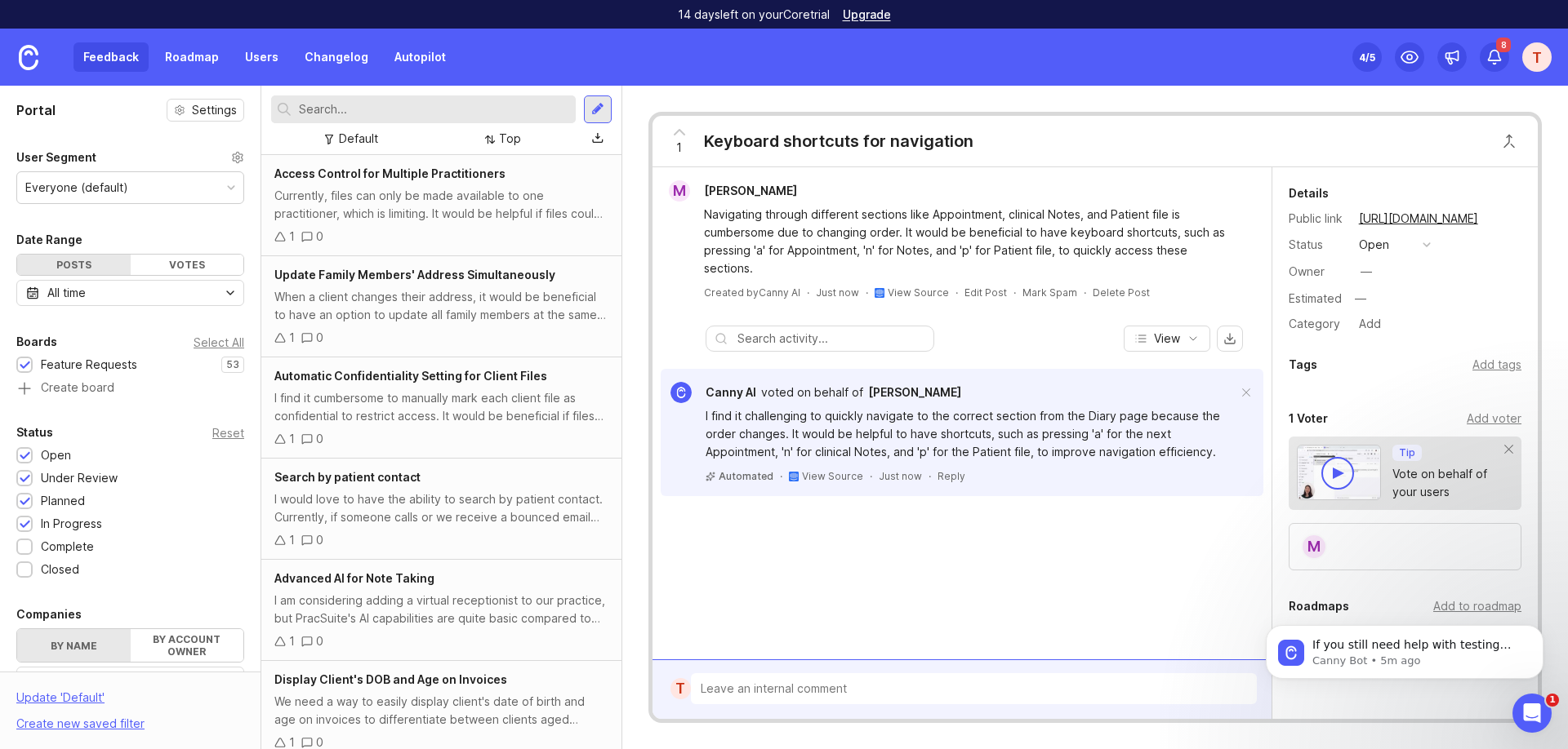
click at [201, 300] on div "All time" at bounding box center [130, 293] width 228 height 26
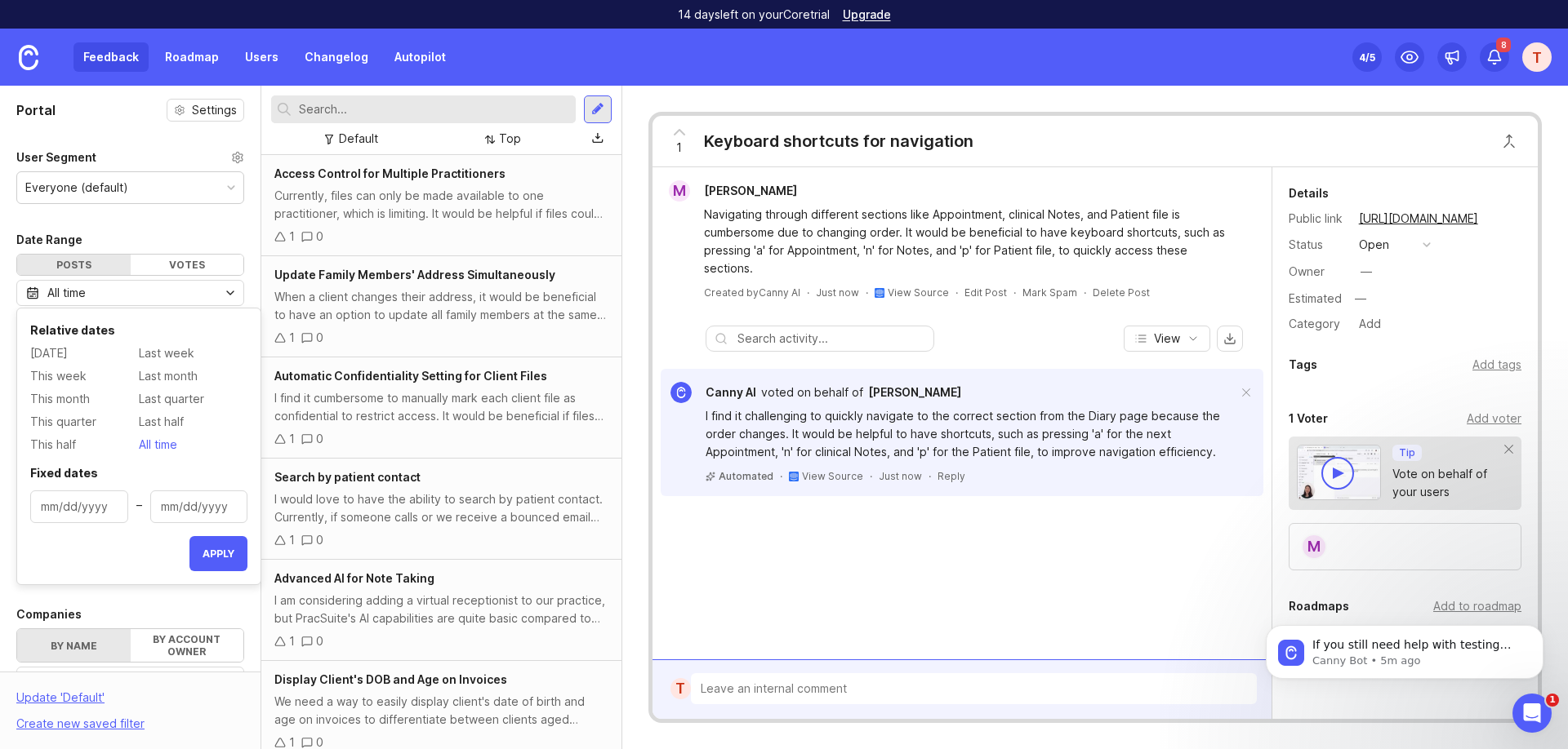
click at [201, 299] on div "All time" at bounding box center [130, 293] width 228 height 26
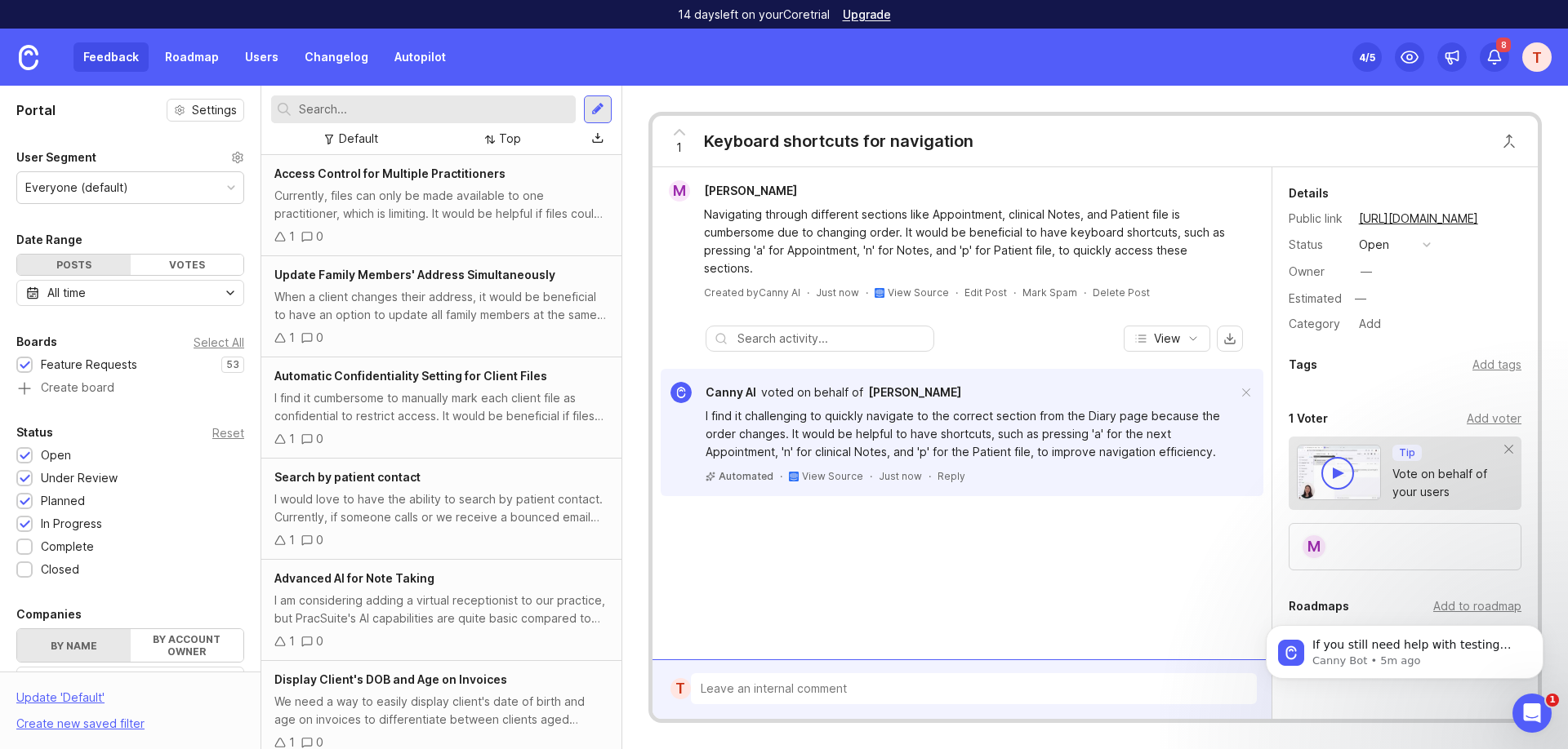
click at [199, 234] on div "Date Range" at bounding box center [130, 240] width 228 height 20
click at [195, 193] on div "Everyone (default)" at bounding box center [130, 187] width 226 height 31
click at [194, 193] on div "Everyone (default)" at bounding box center [130, 187] width 226 height 31
click at [415, 65] on link "Autopilot" at bounding box center [420, 57] width 71 height 29
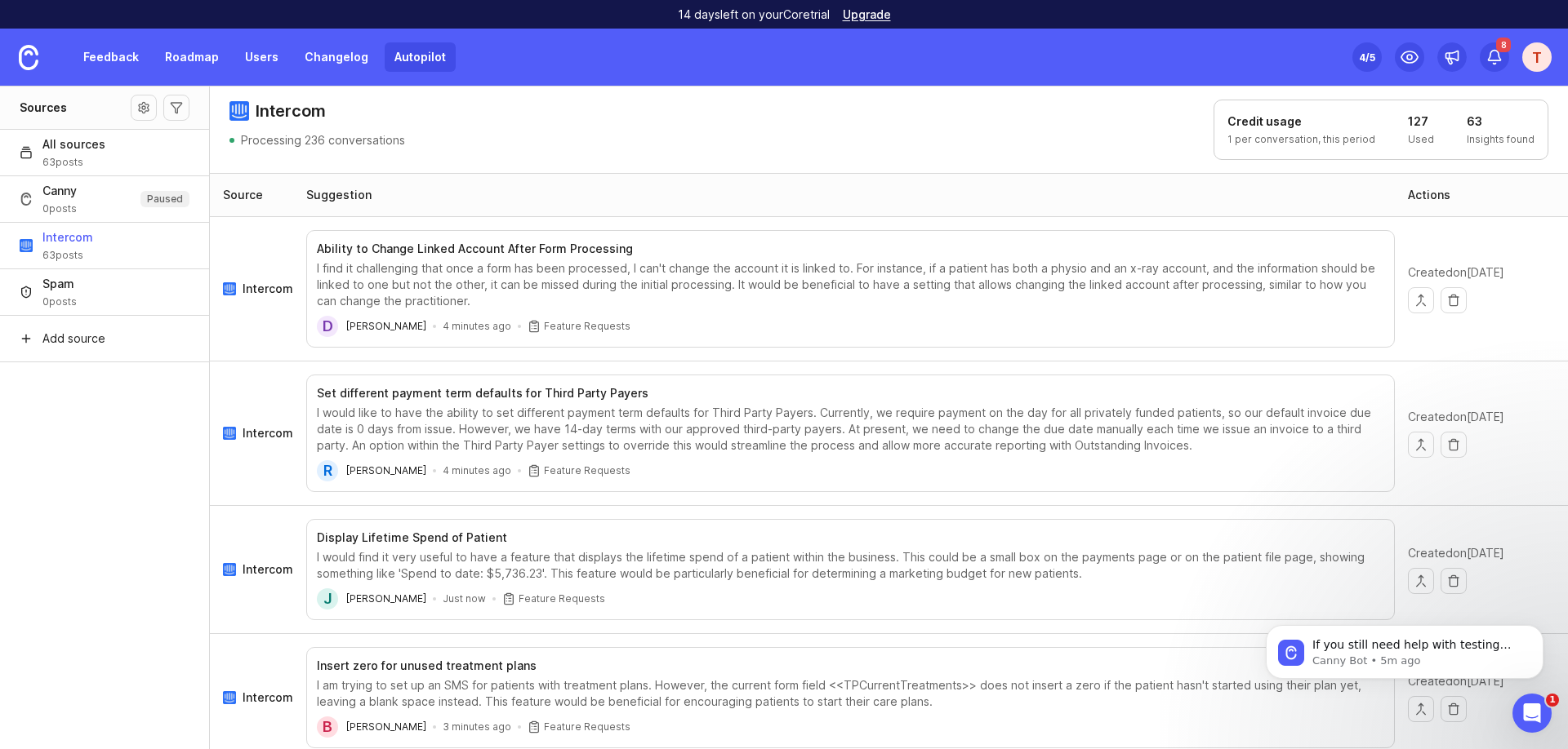
click at [402, 54] on link "Autopilot" at bounding box center [420, 57] width 71 height 29
click at [1489, 143] on p "Insights found" at bounding box center [1500, 140] width 68 height 13
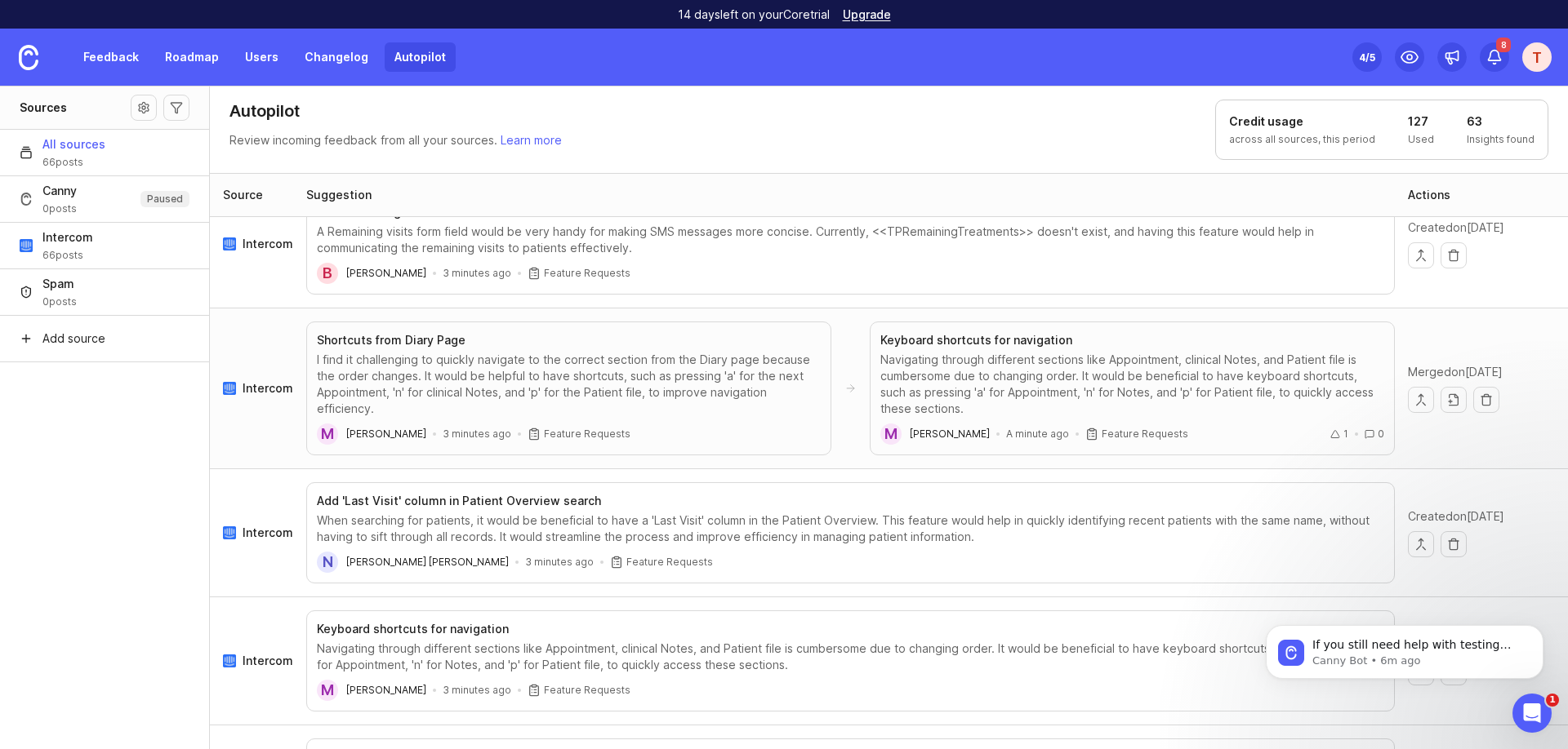
scroll to position [1460, 0]
